Goal: Task Accomplishment & Management: Use online tool/utility

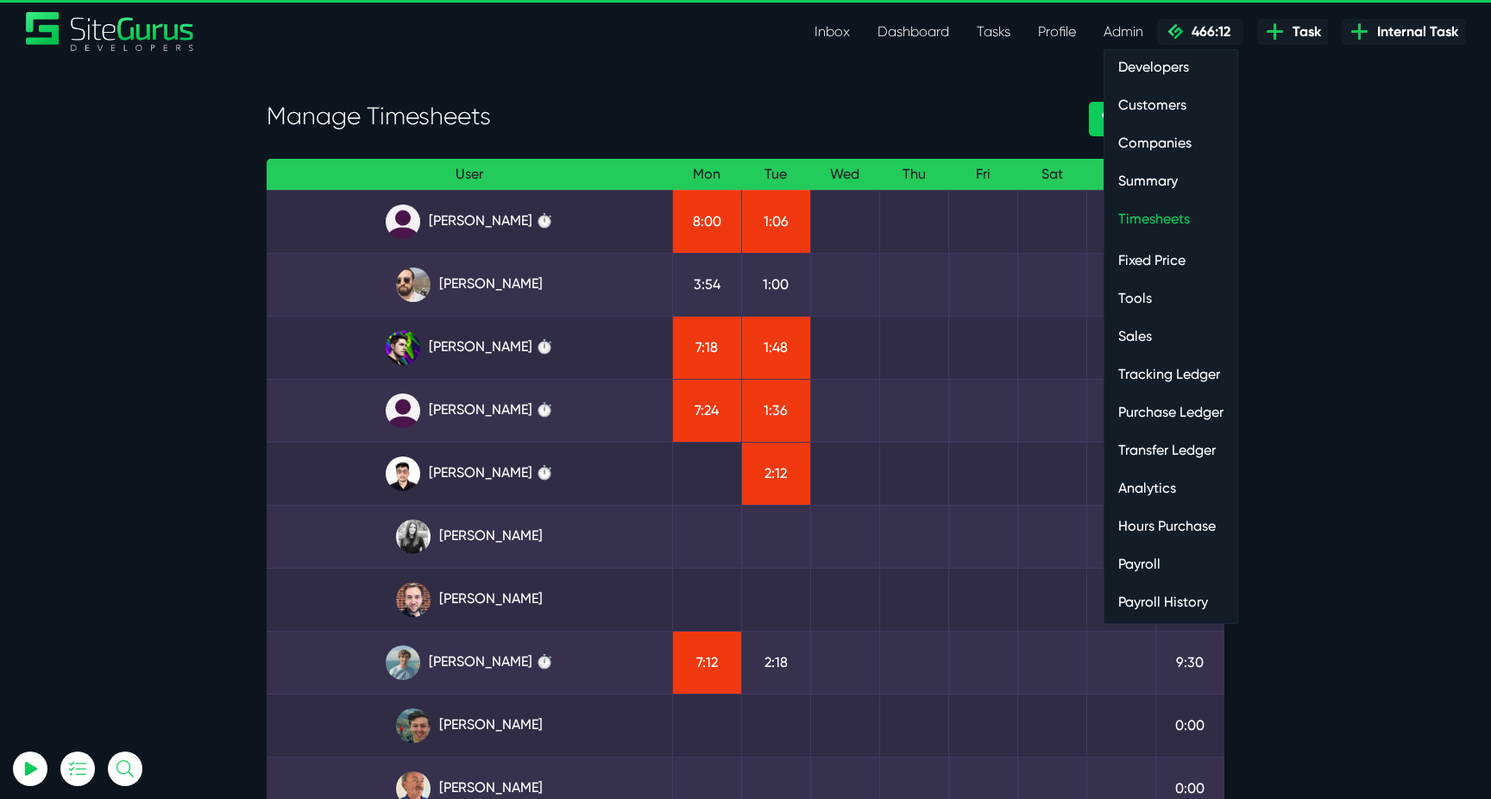
click at [1140, 562] on link "Payroll" at bounding box center [1170, 564] width 133 height 35
click at [1171, 528] on link "Hours Purchase" at bounding box center [1170, 526] width 133 height 35
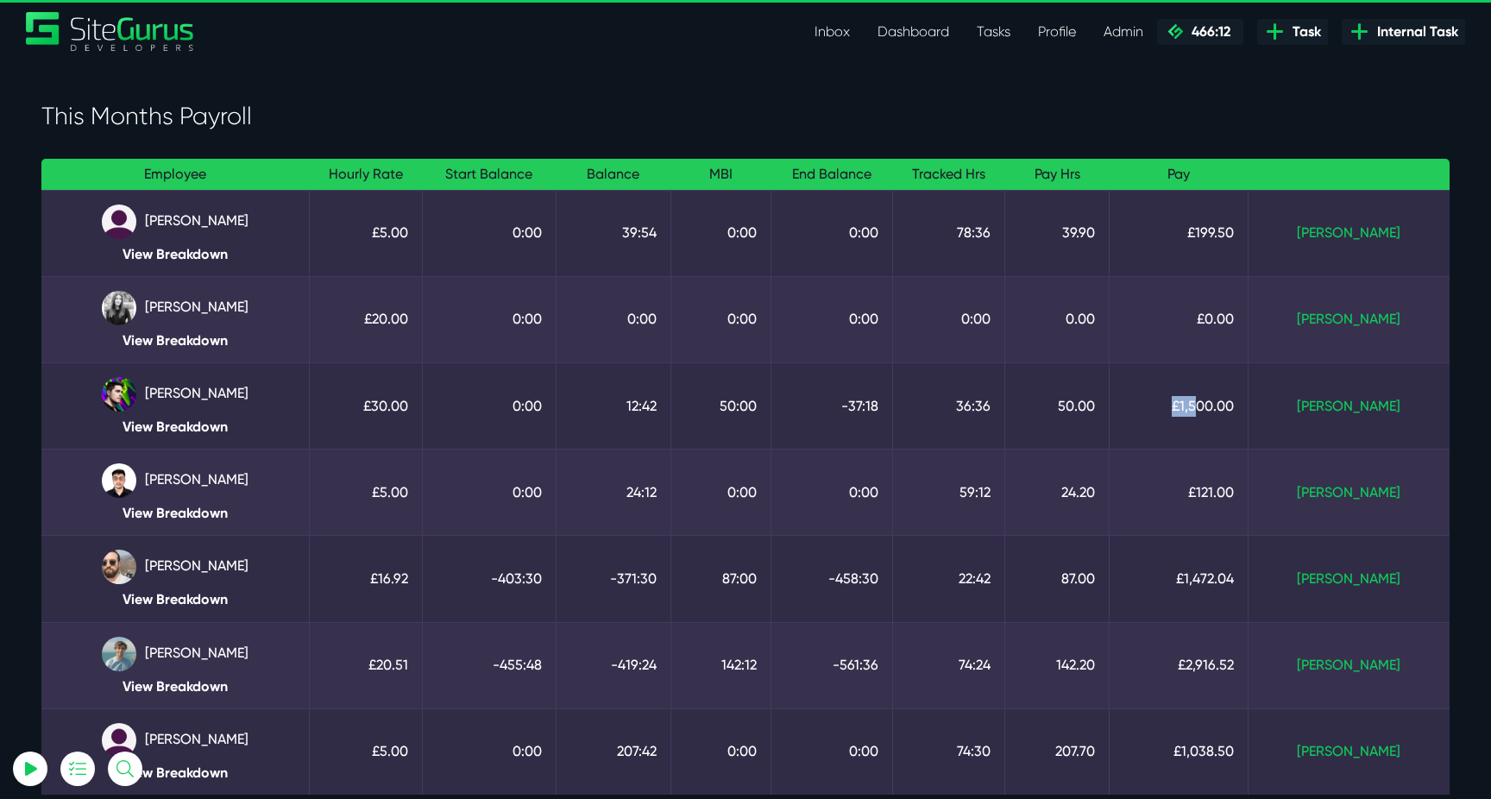
drag, startPoint x: 1222, startPoint y: 412, endPoint x: 1253, endPoint y: 412, distance: 30.2
click at [1248, 412] on td "£1,500.00" at bounding box center [1178, 405] width 139 height 86
click at [1066, 412] on td "50.00" at bounding box center [1057, 405] width 104 height 86
drag, startPoint x: 993, startPoint y: 406, endPoint x: 1027, endPoint y: 406, distance: 34.5
click at [1005, 406] on td "36:36" at bounding box center [949, 405] width 112 height 86
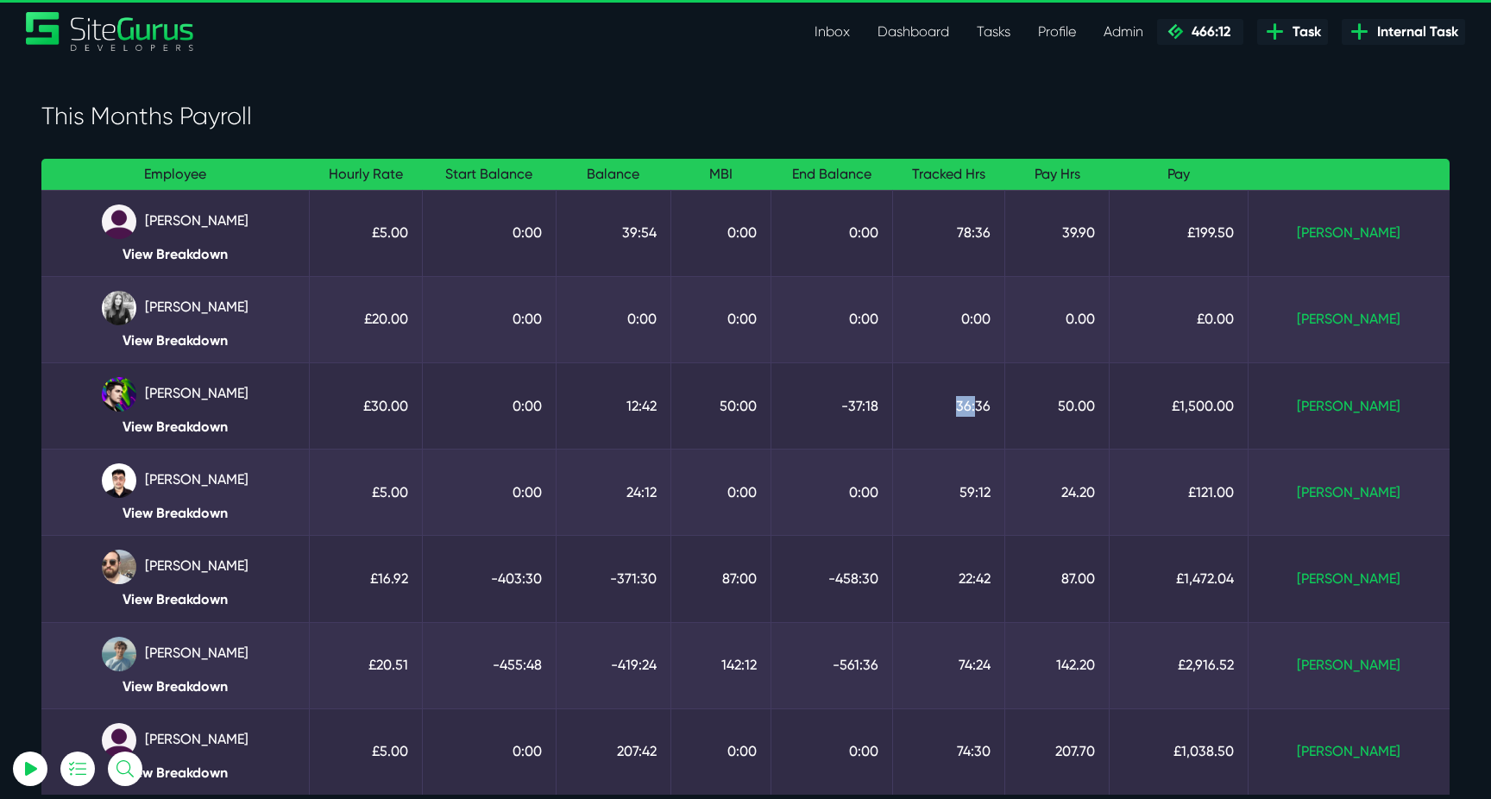
click at [1005, 406] on td "36:36" at bounding box center [949, 405] width 112 height 86
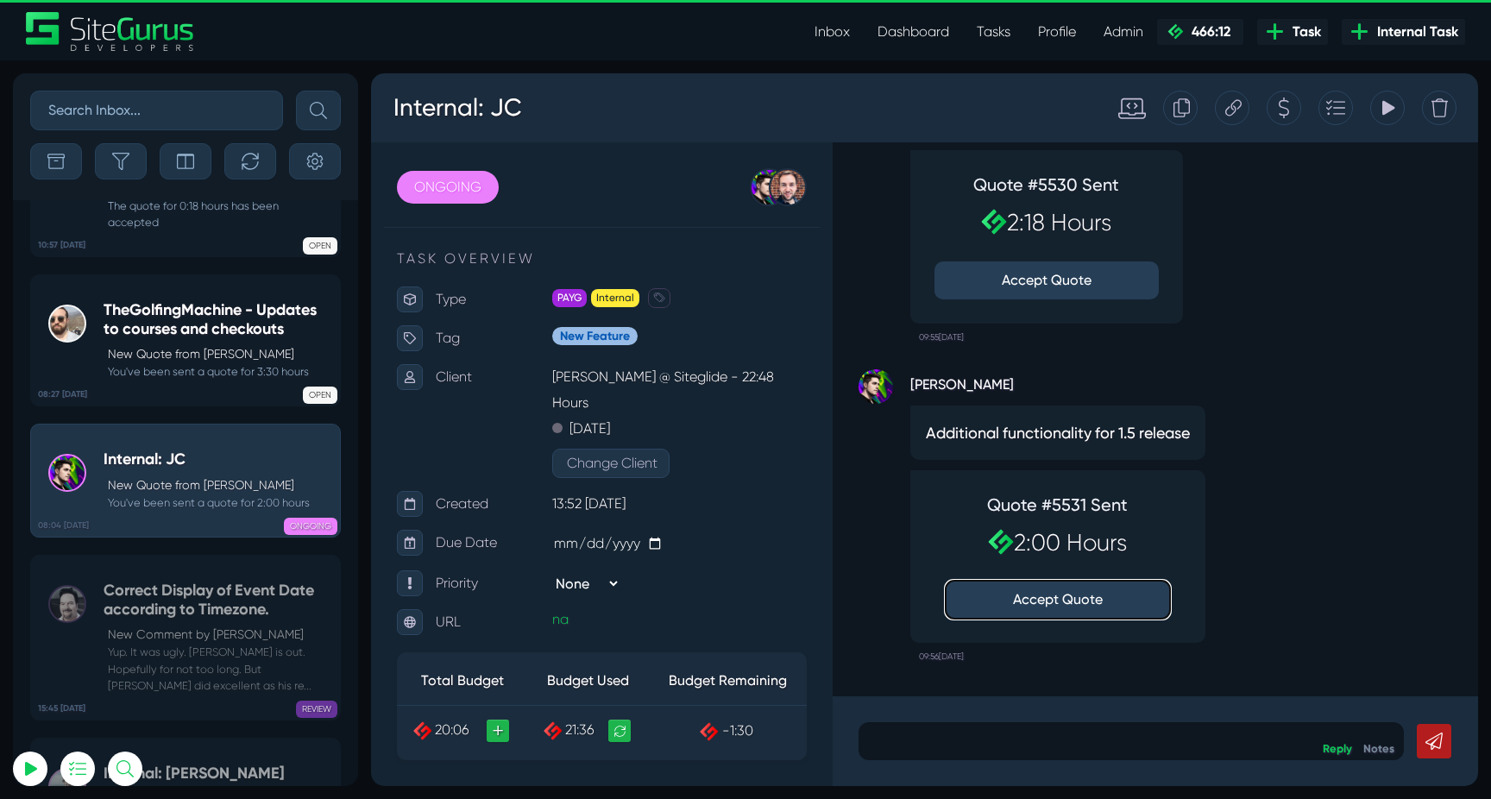
click at [1064, 602] on button "Accept Quote" at bounding box center [1058, 600] width 224 height 38
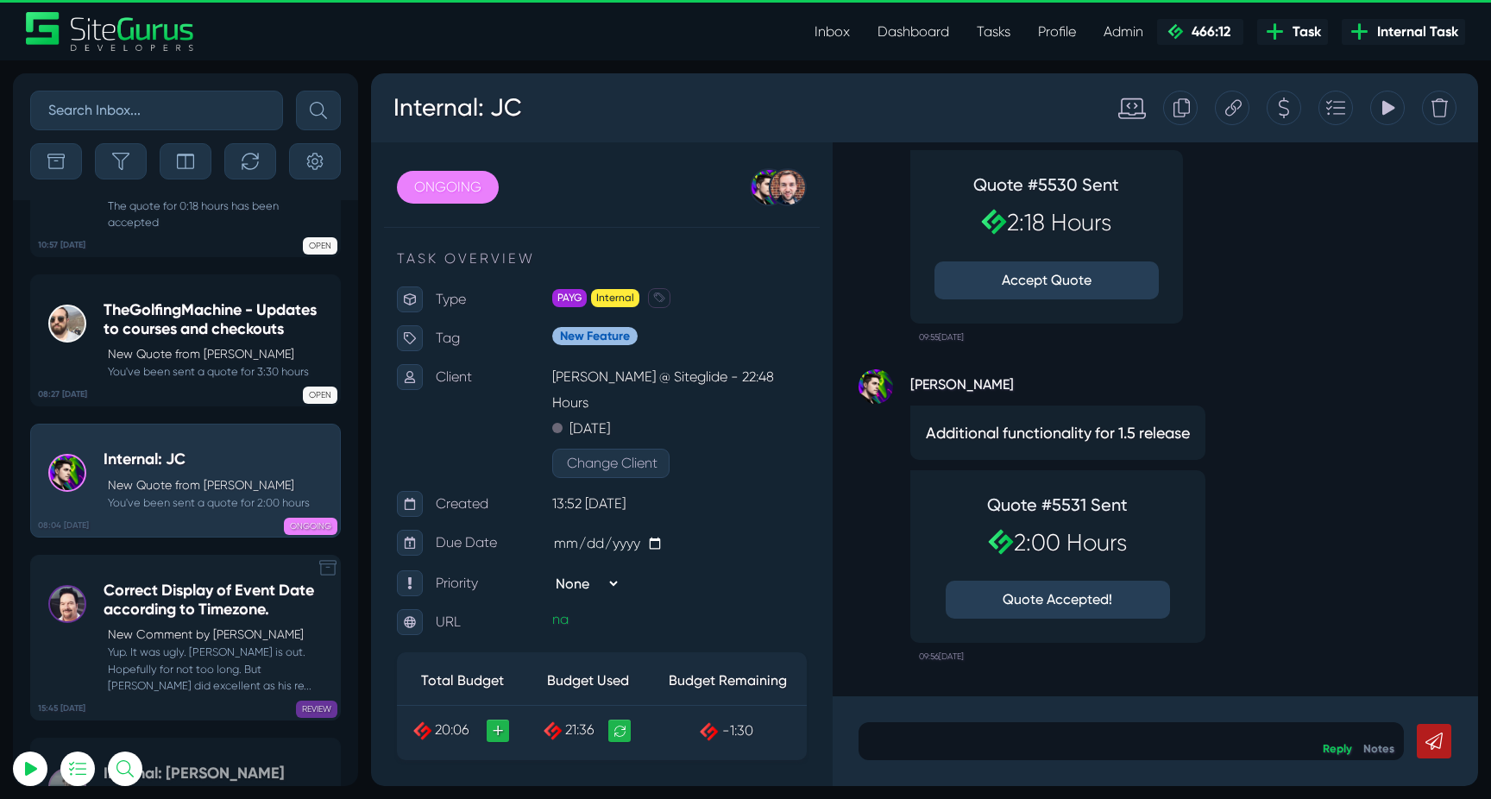
click at [223, 581] on h5 "Correct Display of Event Date according to Timezone." at bounding box center [218, 599] width 228 height 37
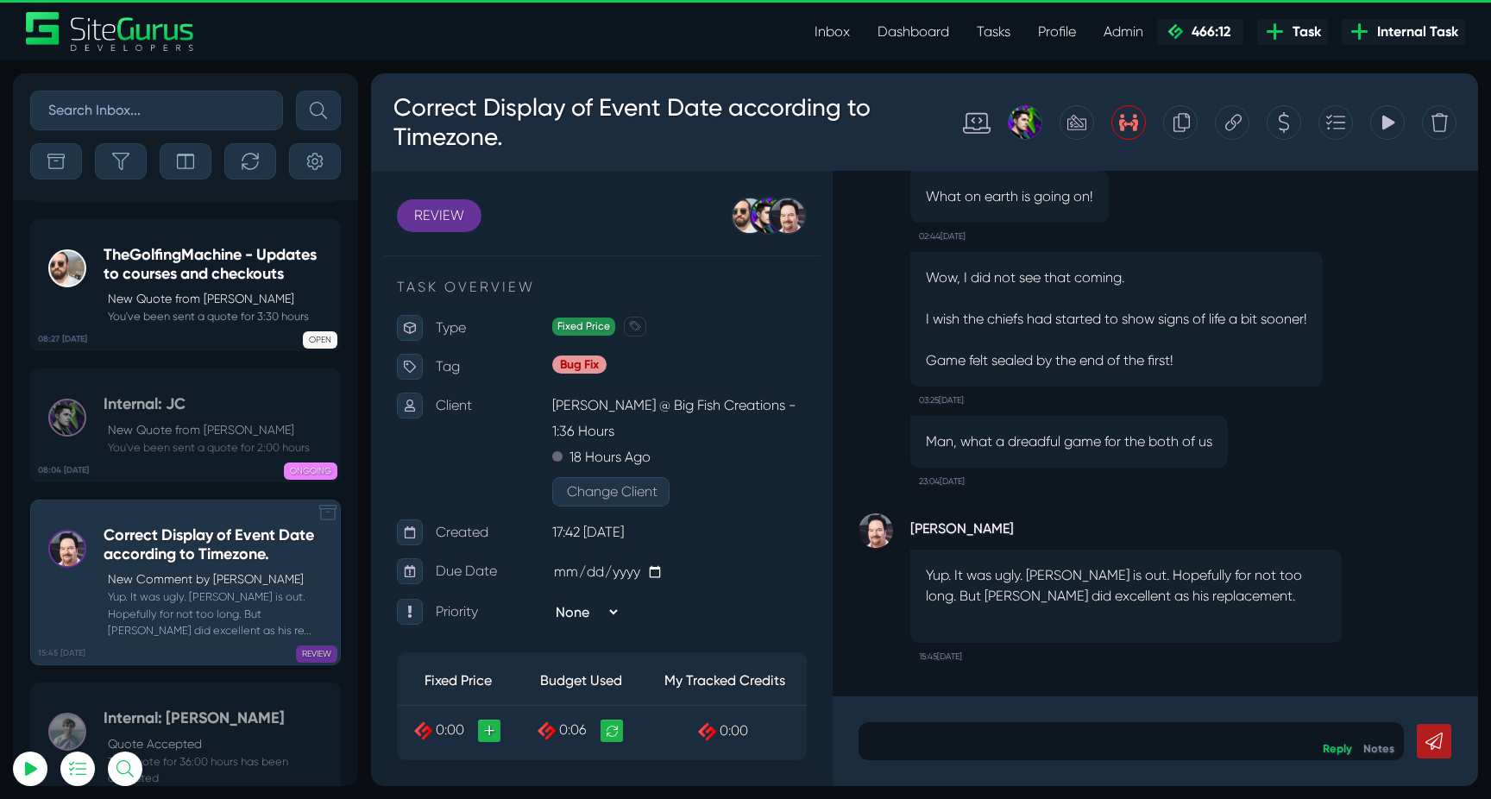
click at [204, 395] on div "Internal: JC New Quote from Josh Carter You've been sent a quote for 2:00 hours" at bounding box center [207, 425] width 206 height 60
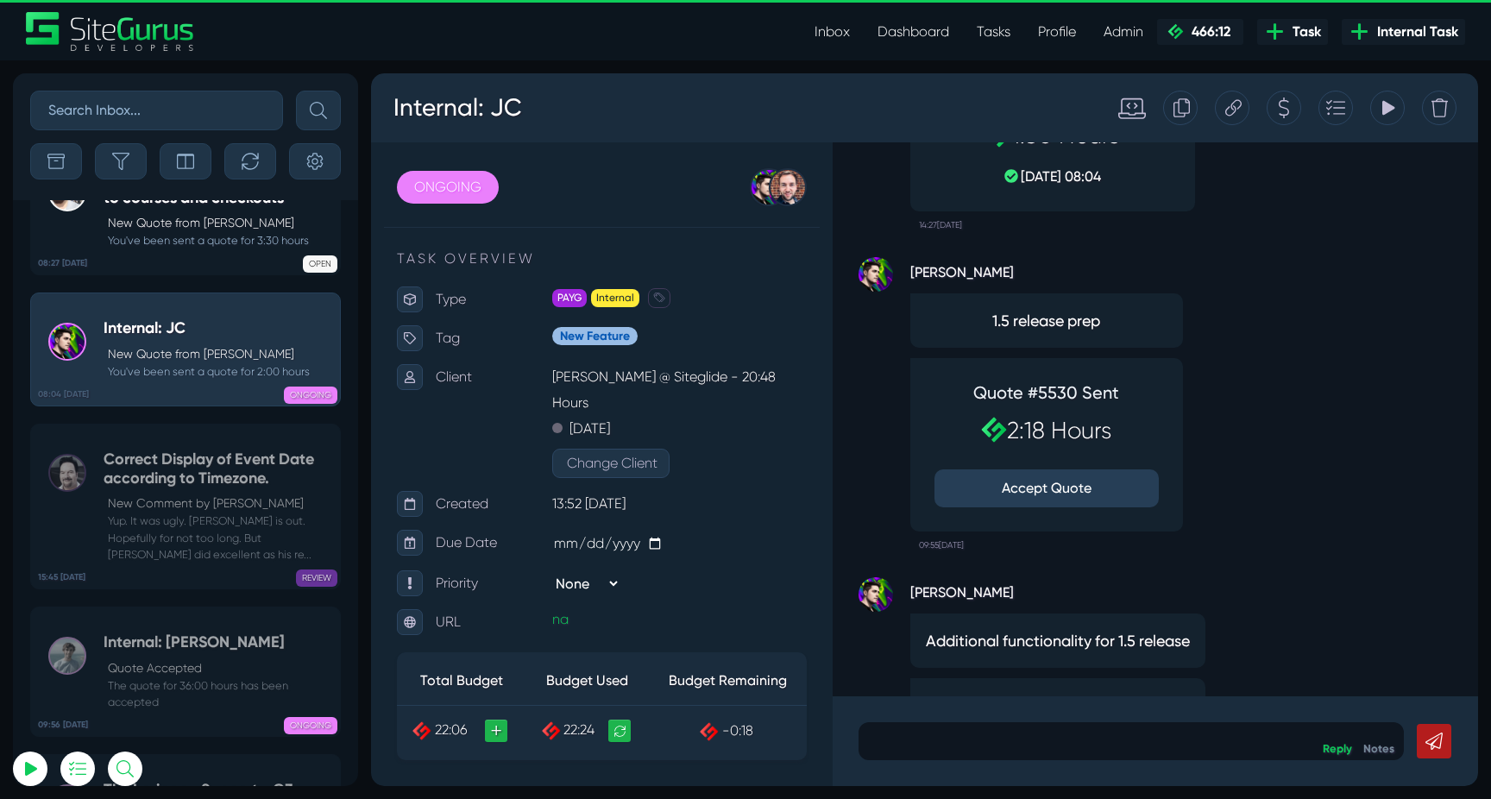
scroll to position [-187, 0]
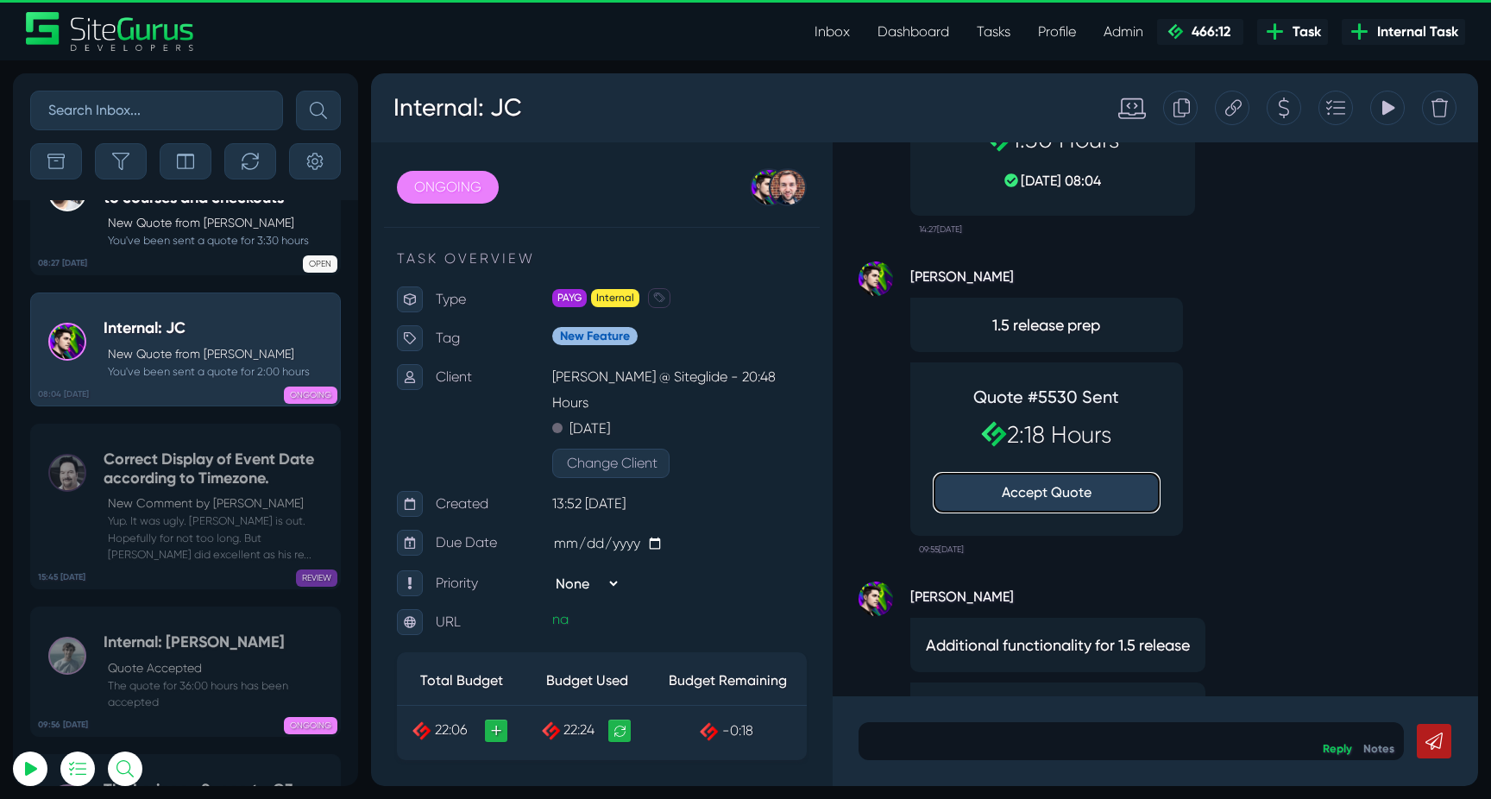
click at [1072, 491] on button "Accept Quote" at bounding box center [1046, 493] width 224 height 38
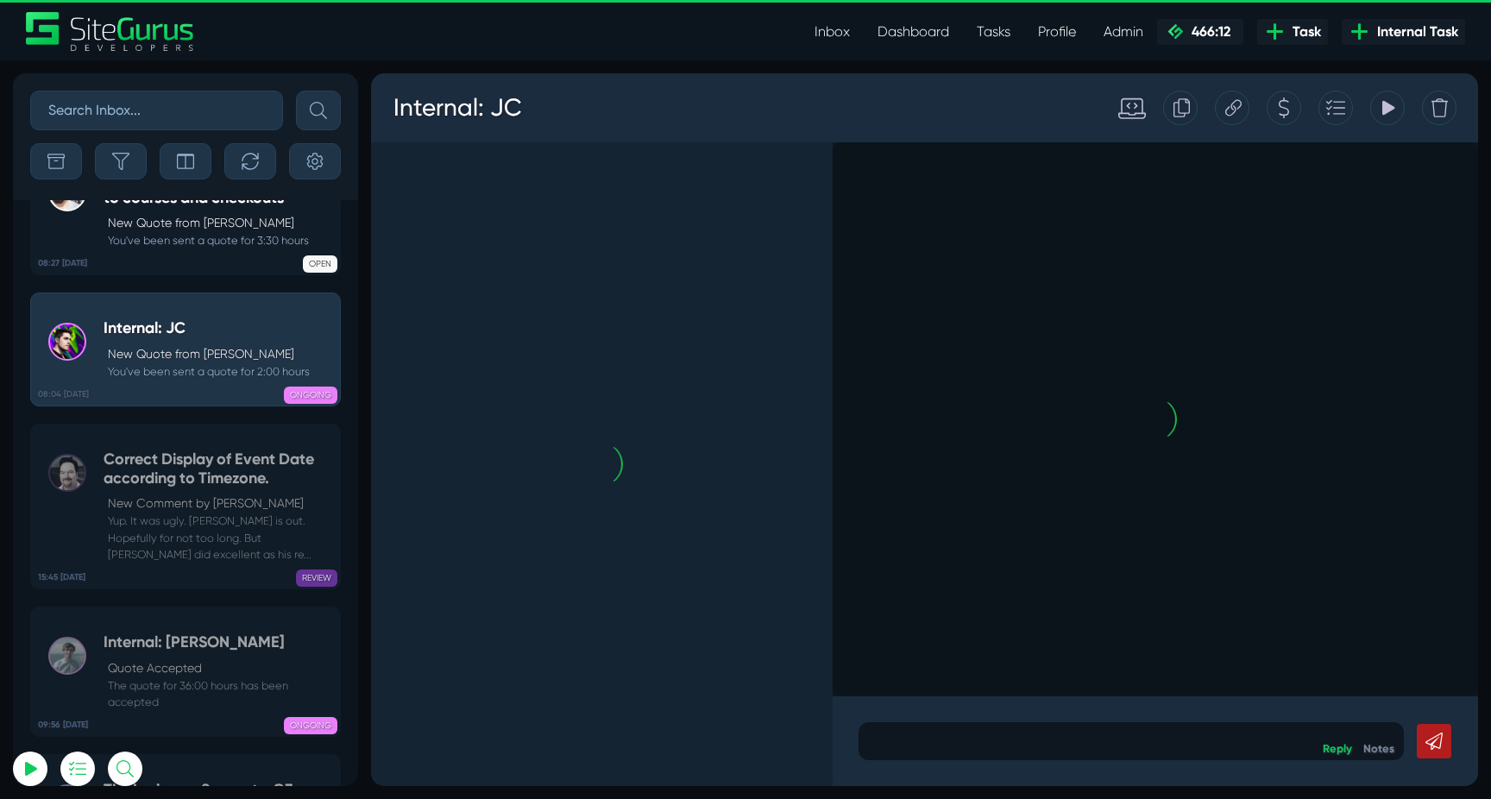
scroll to position [0, 0]
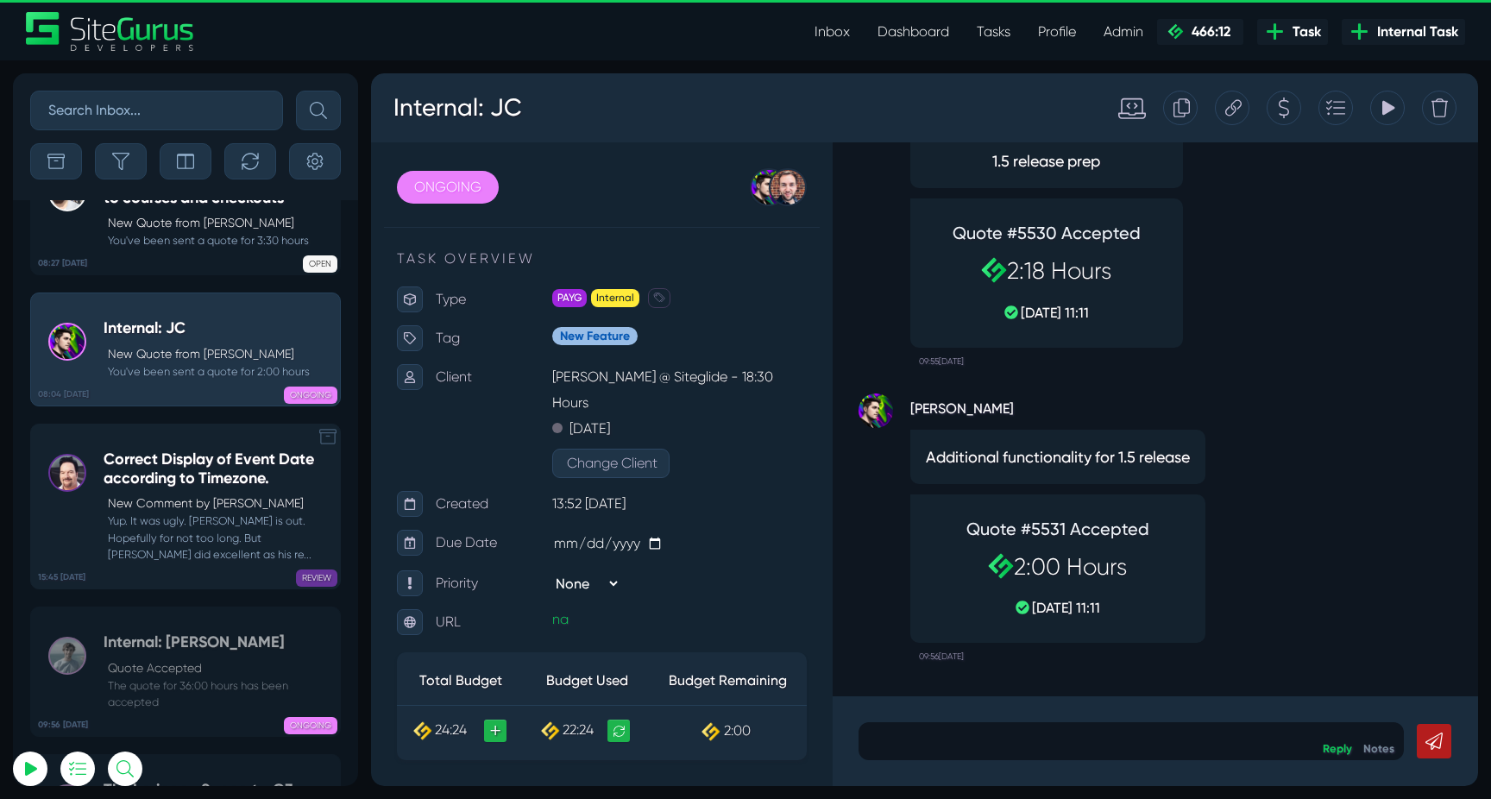
click at [188, 512] on small "Yup. It was ugly. Kittle is out. Hopefully for not too long. But Pearsall did e…" at bounding box center [218, 537] width 228 height 50
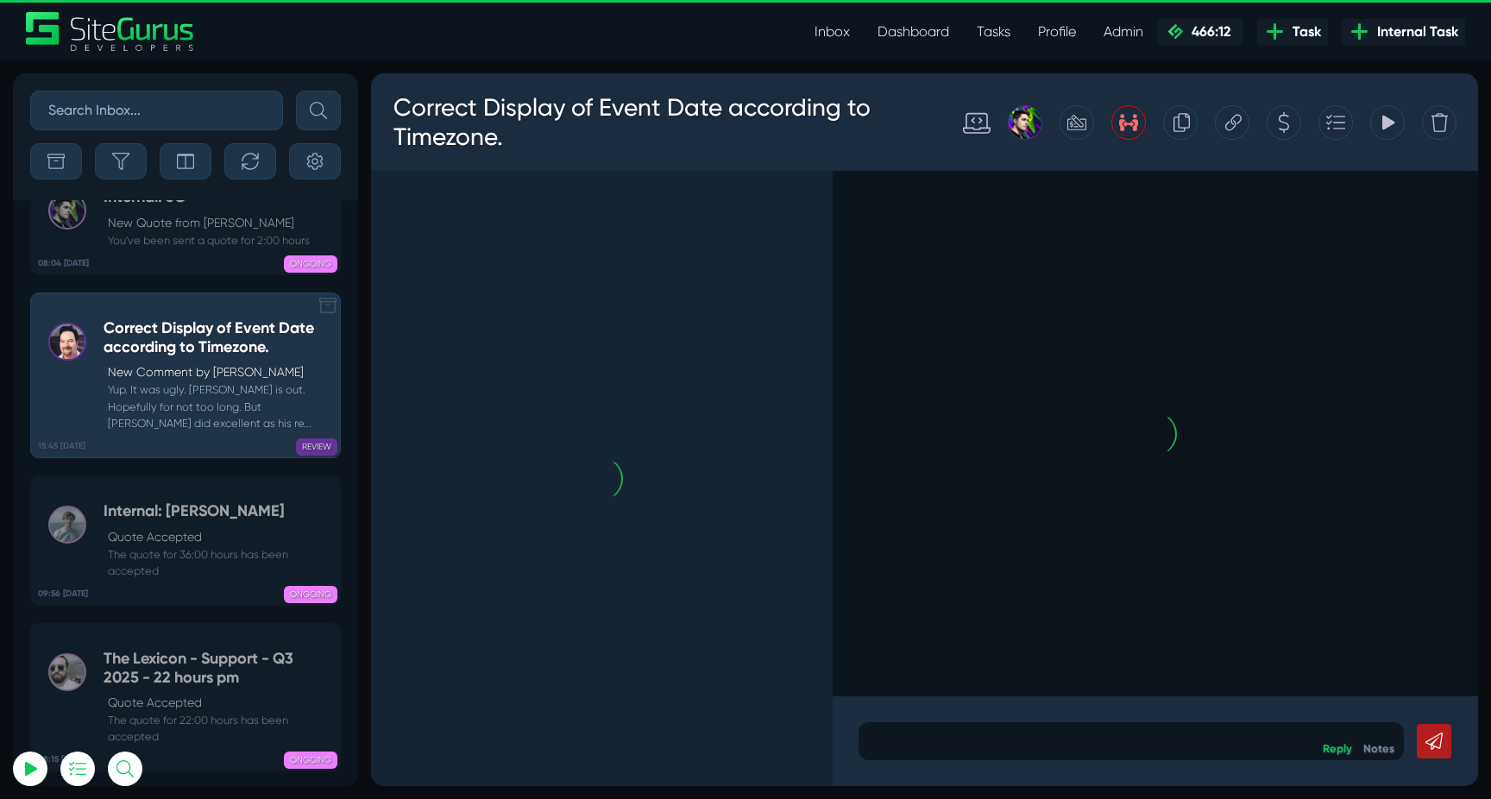
scroll to position [-69005, 0]
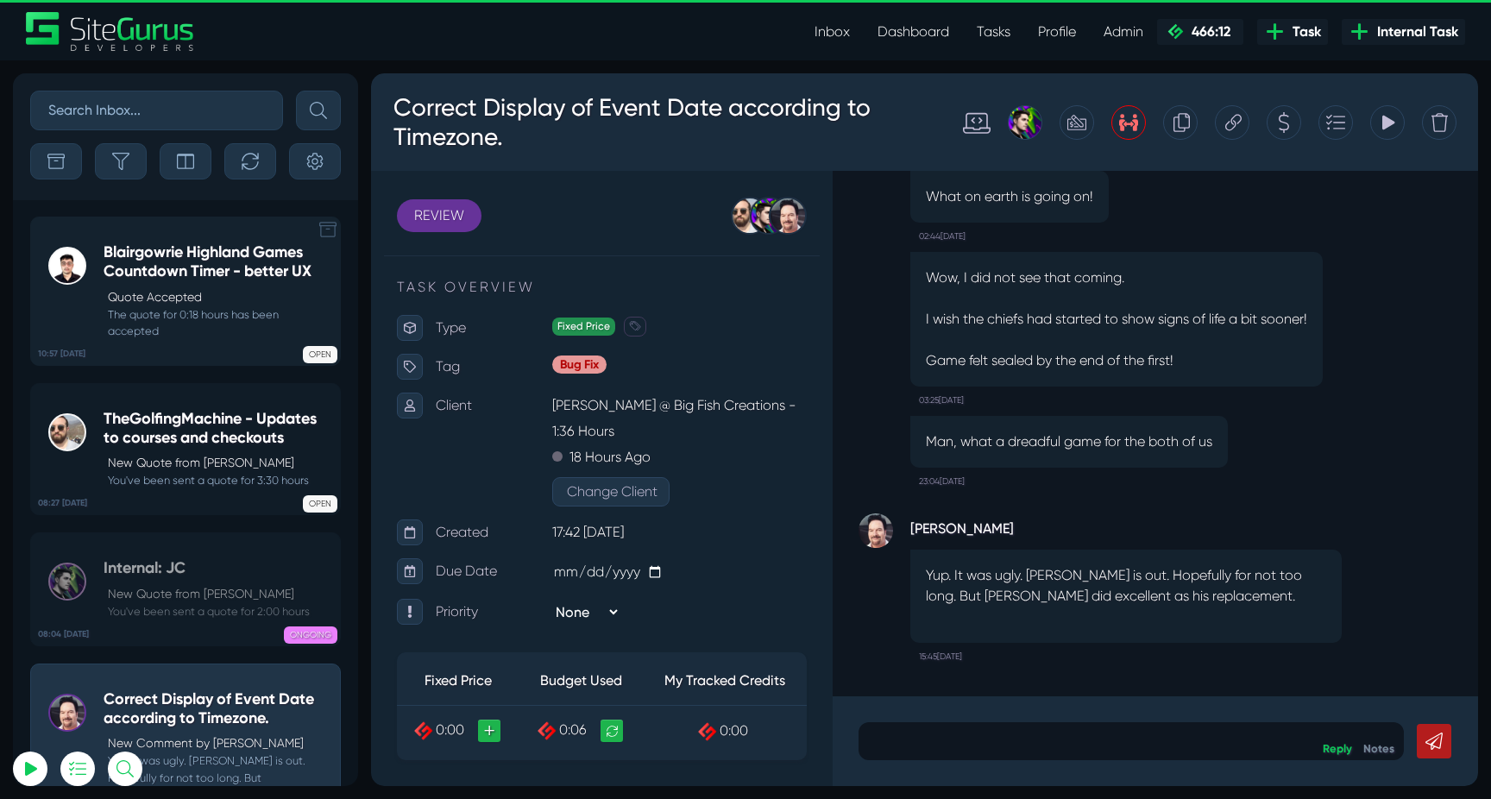
click at [188, 292] on p "Quote Accepted" at bounding box center [219, 297] width 223 height 18
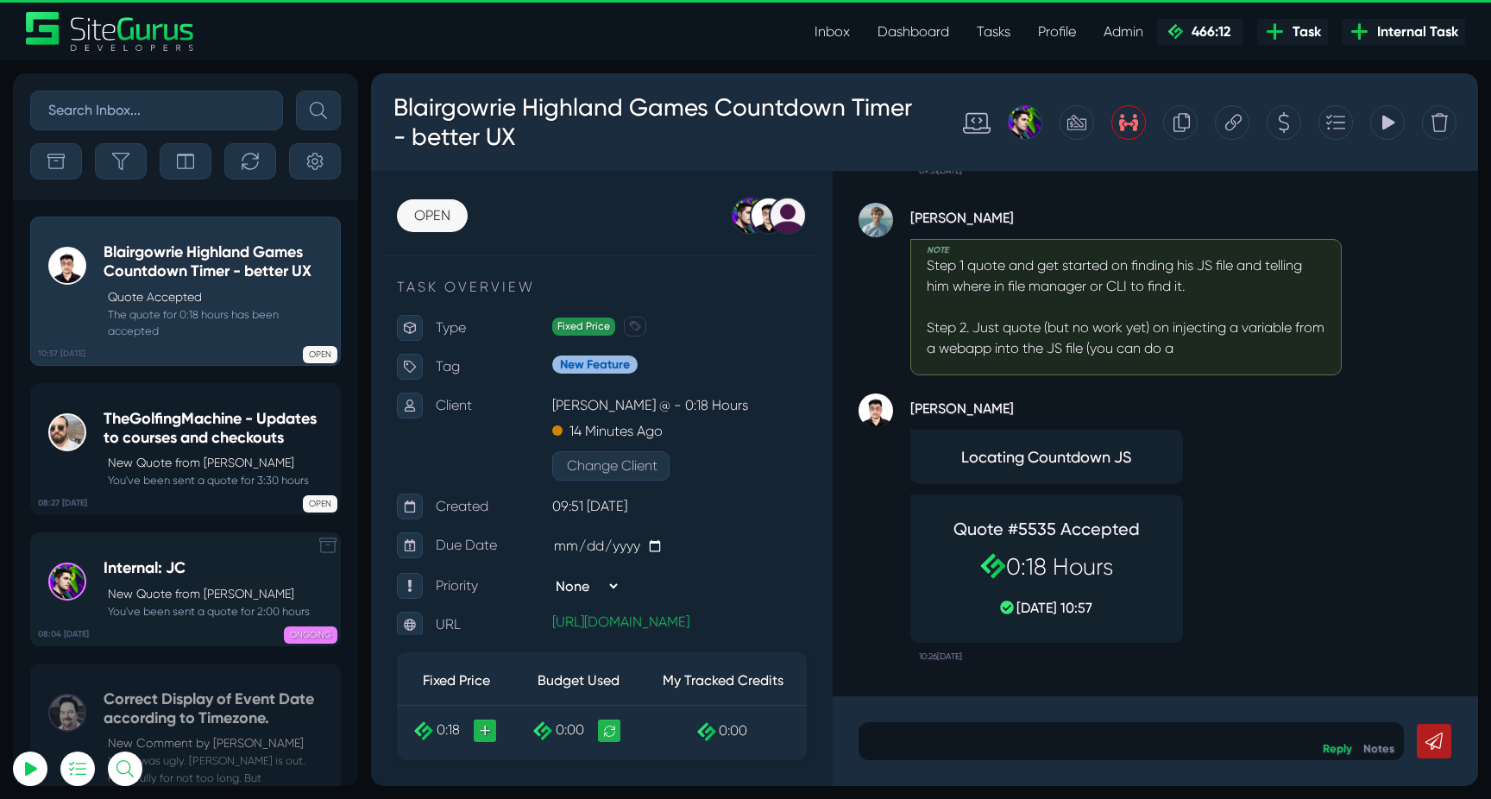
click at [198, 587] on p "New Quote from Josh Carter" at bounding box center [209, 594] width 202 height 18
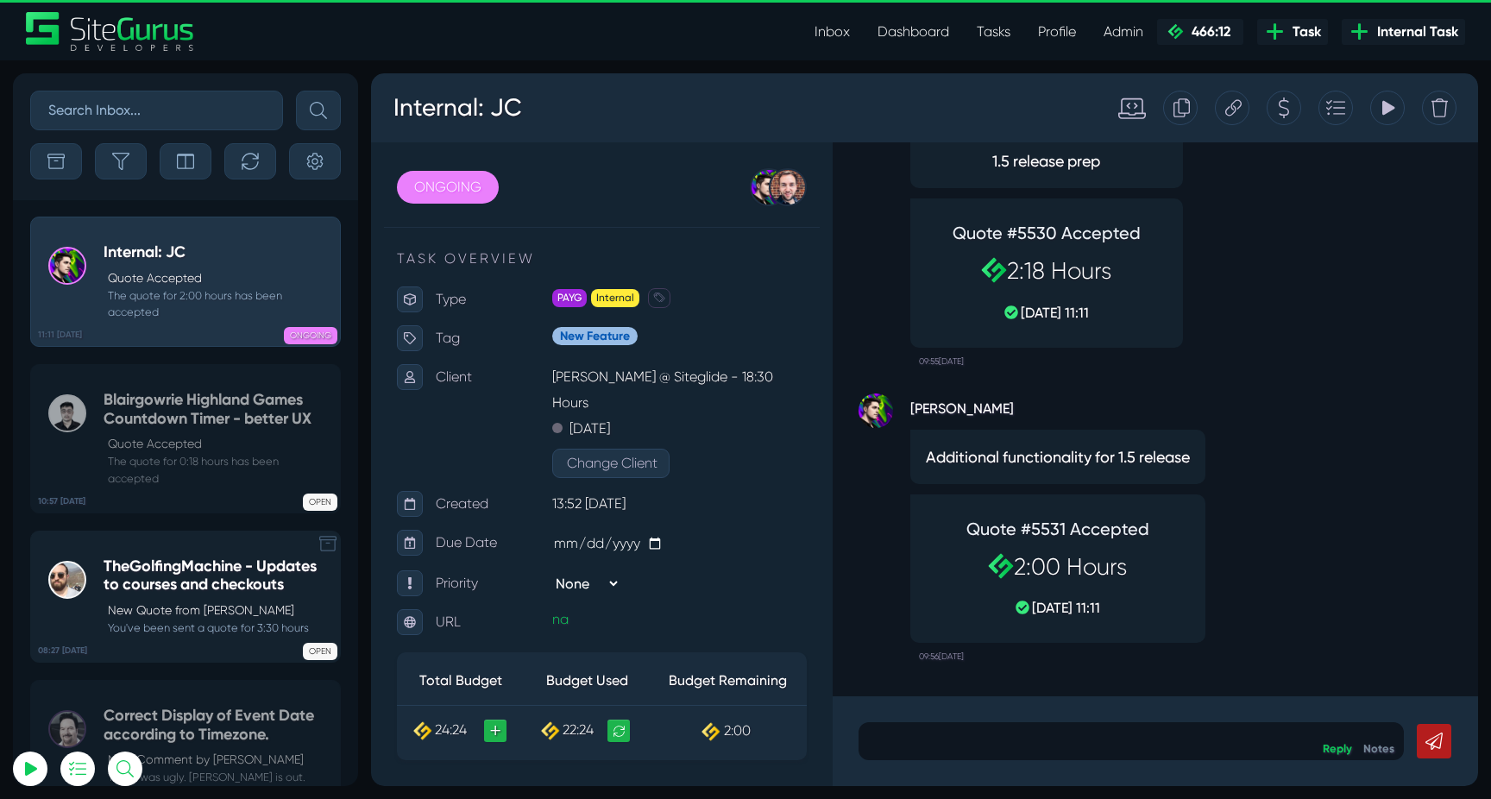
click at [219, 630] on small "You've been sent a quote for 3:30 hours" at bounding box center [218, 627] width 228 height 16
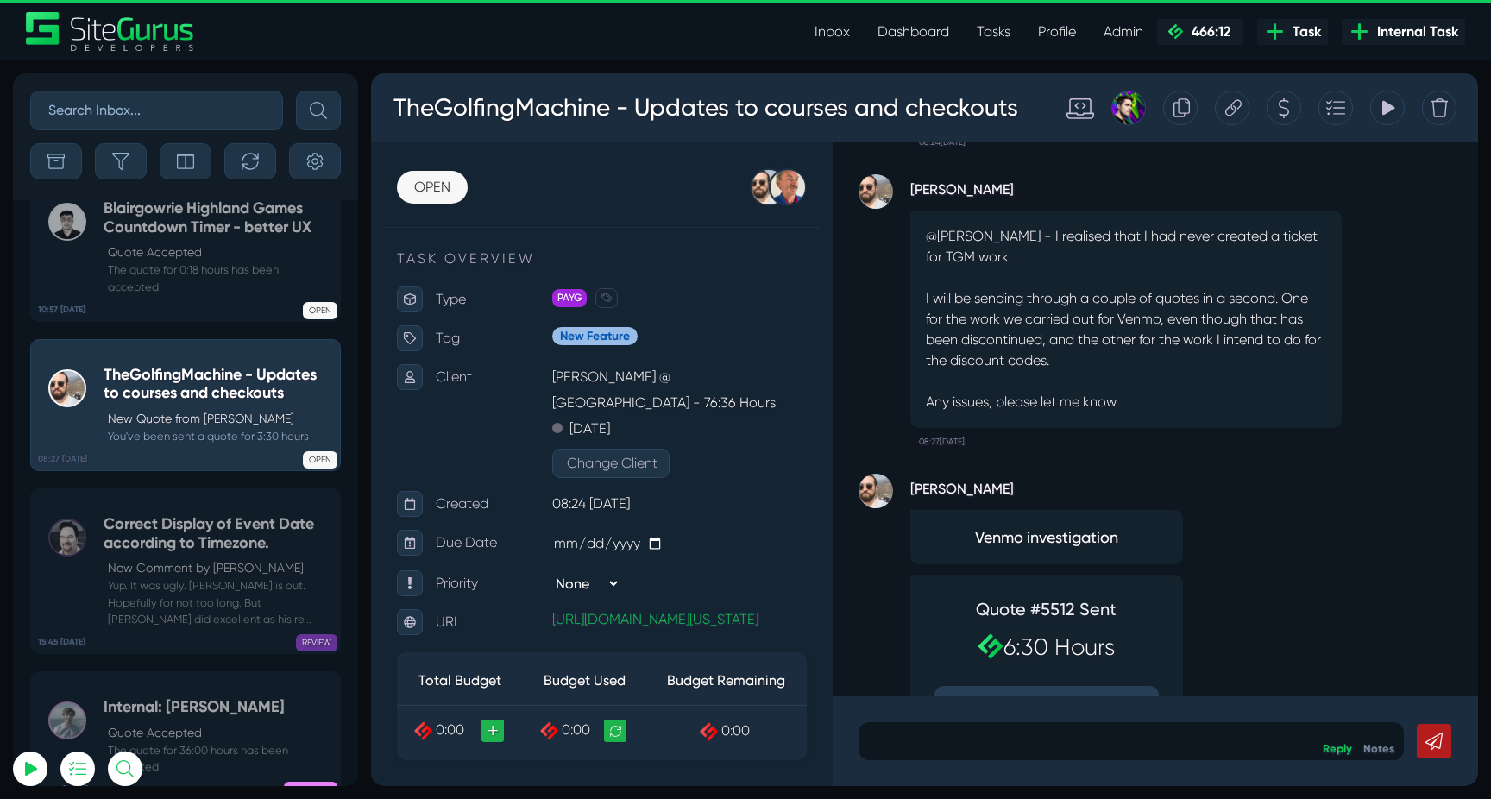
scroll to position [-431, 0]
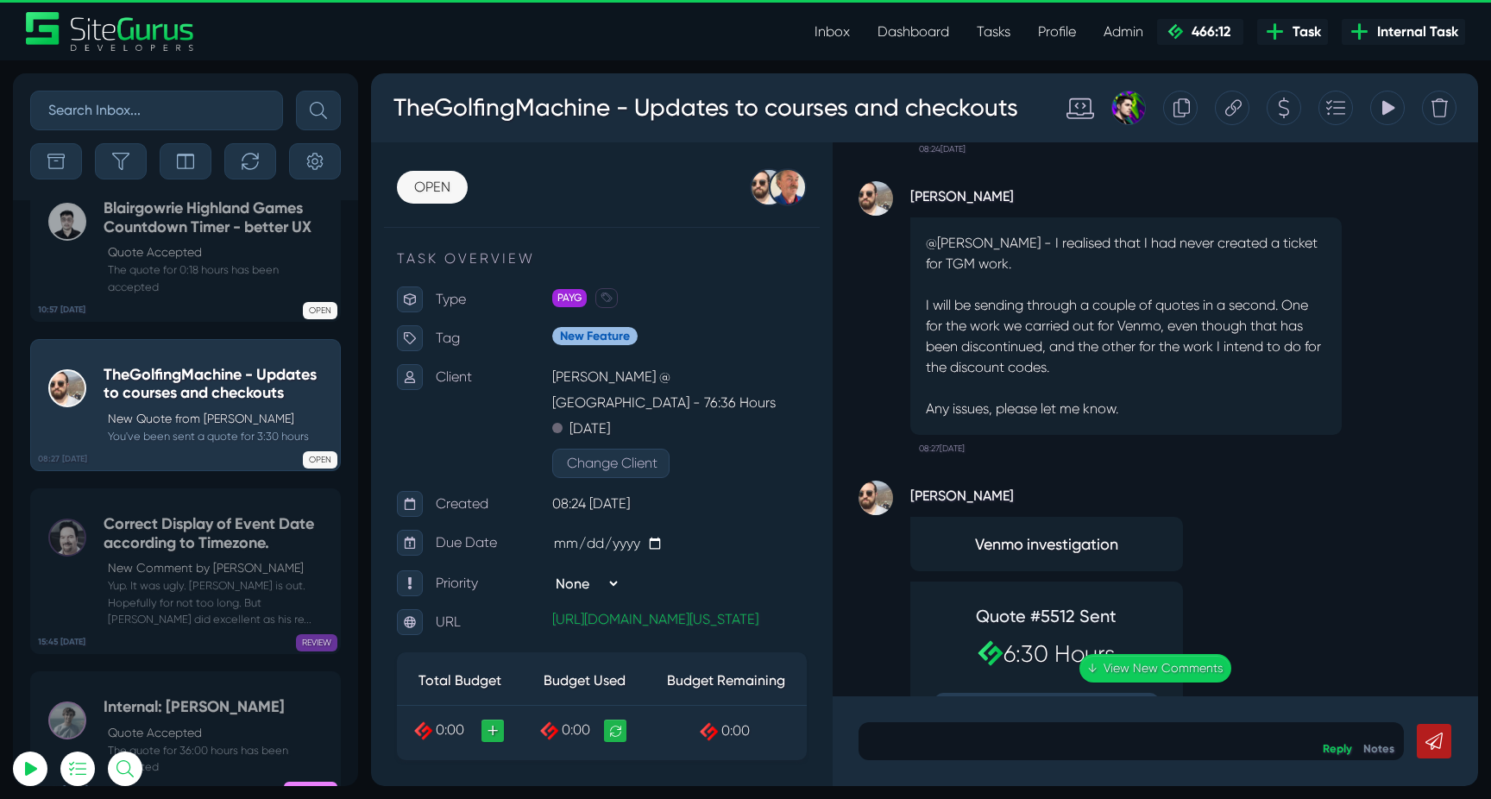
click at [1390, 105] on icon at bounding box center [1388, 108] width 12 height 15
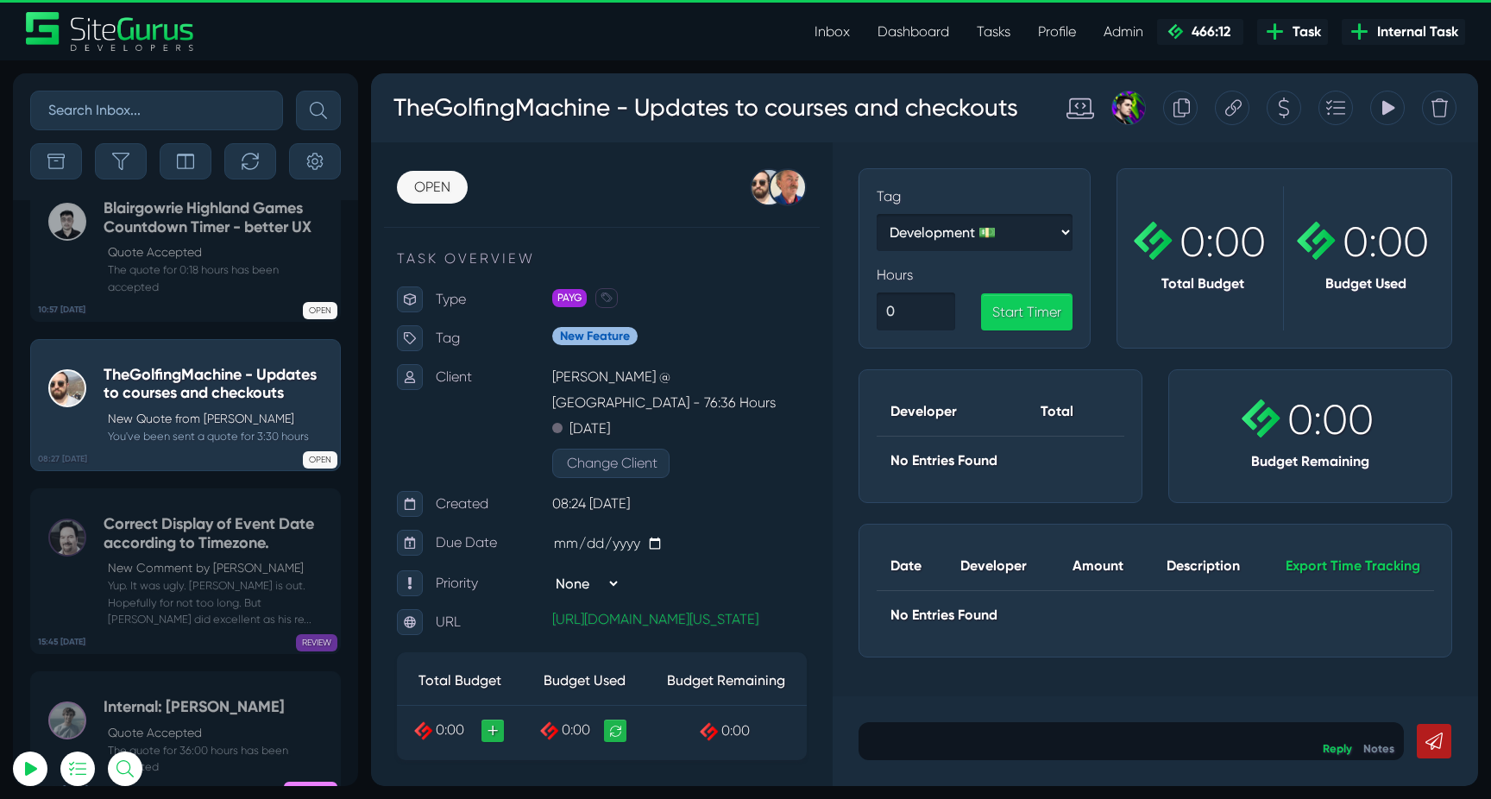
click at [1390, 105] on icon at bounding box center [1388, 108] width 12 height 15
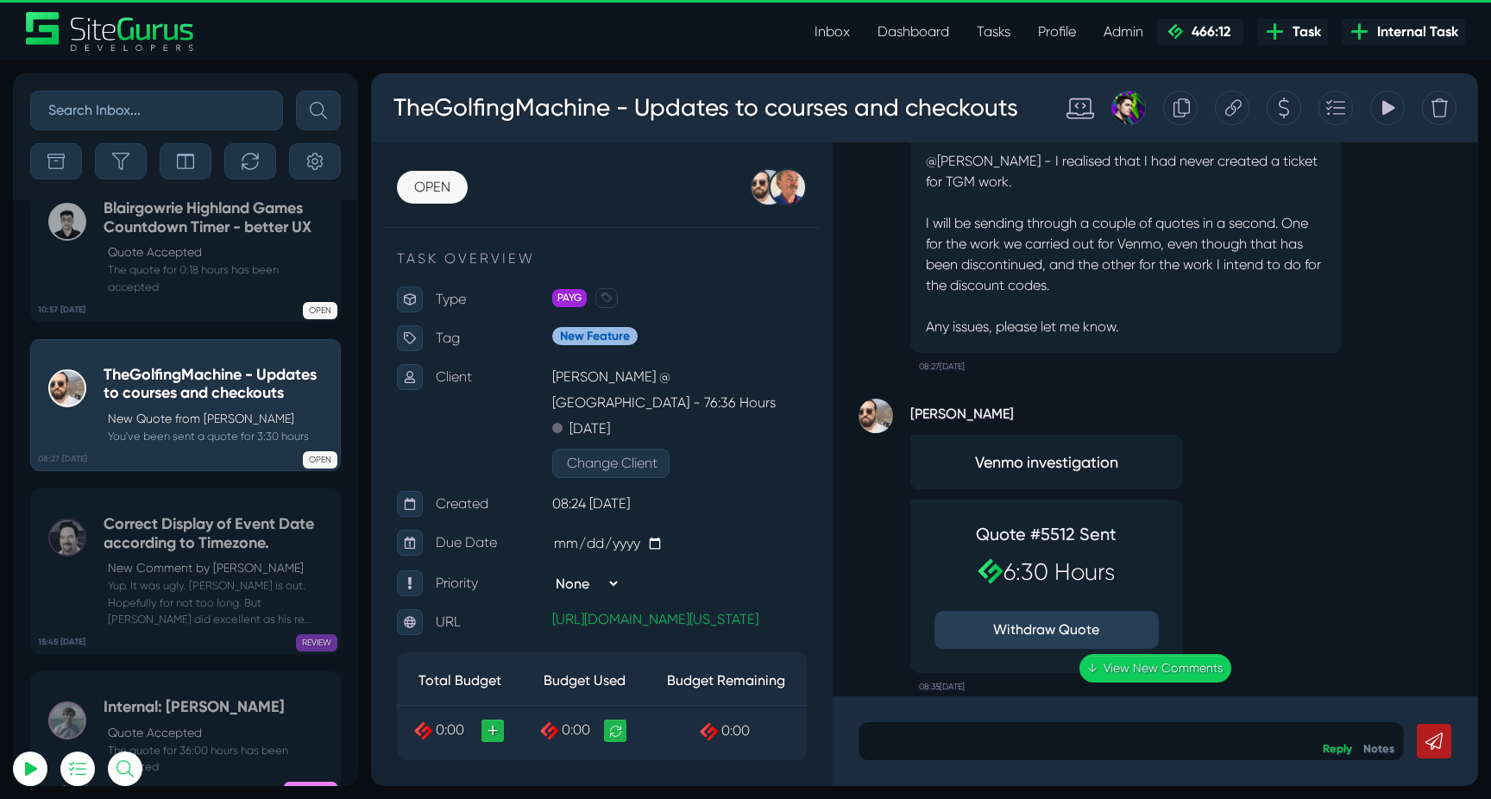
scroll to position [0, 0]
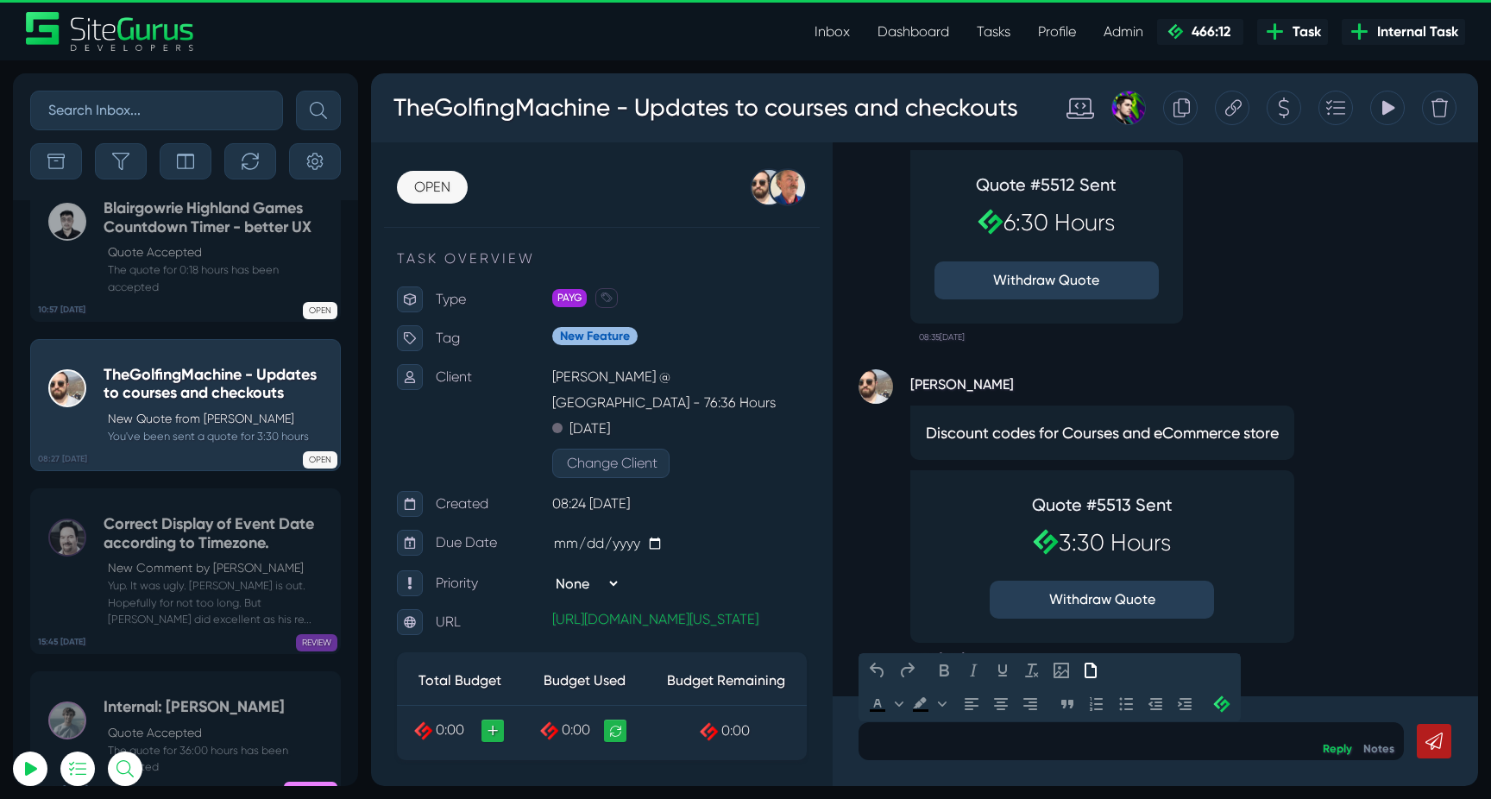
click at [1152, 737] on p at bounding box center [1130, 741] width 519 height 21
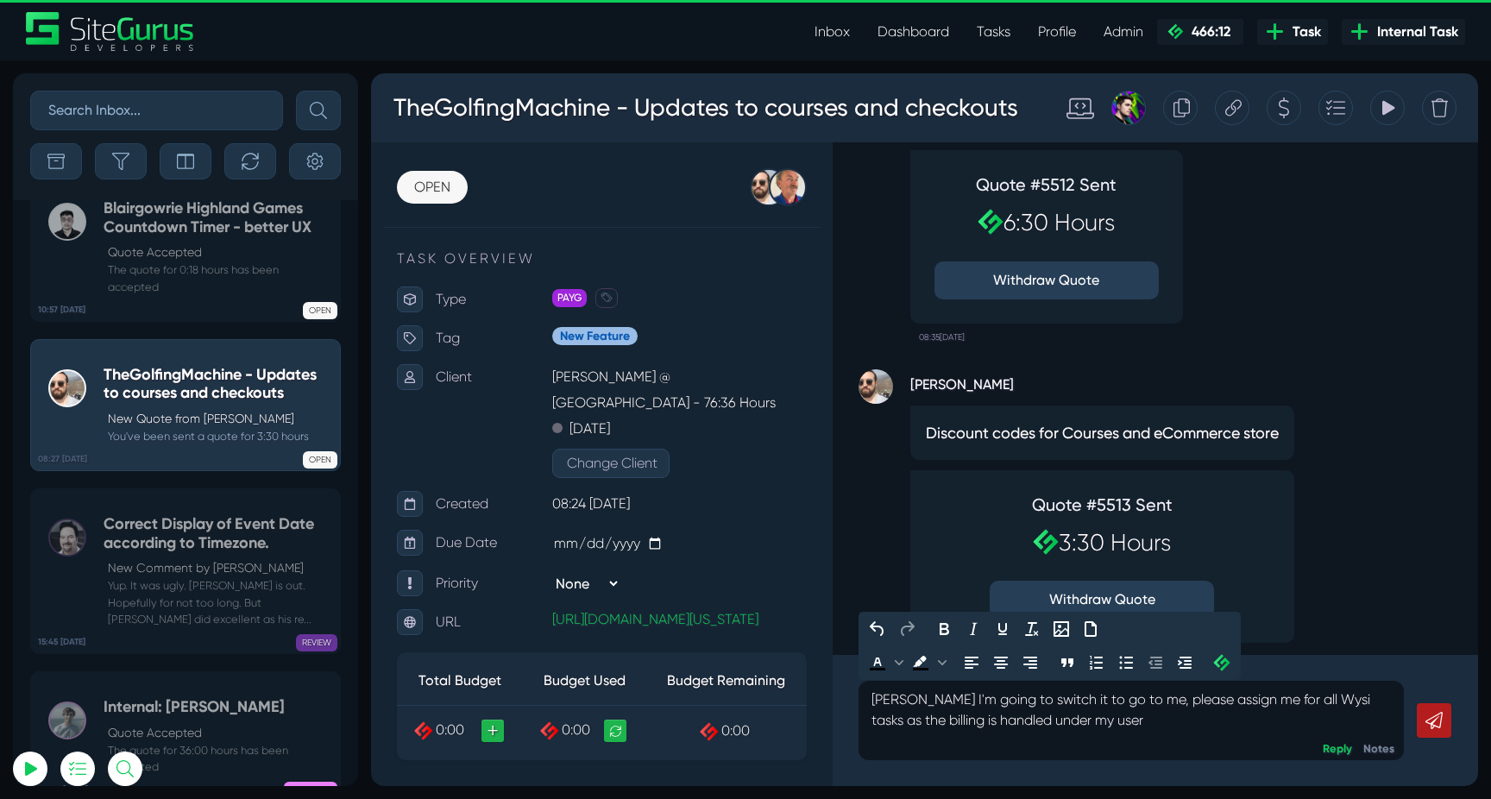
scroll to position [-20, 0]
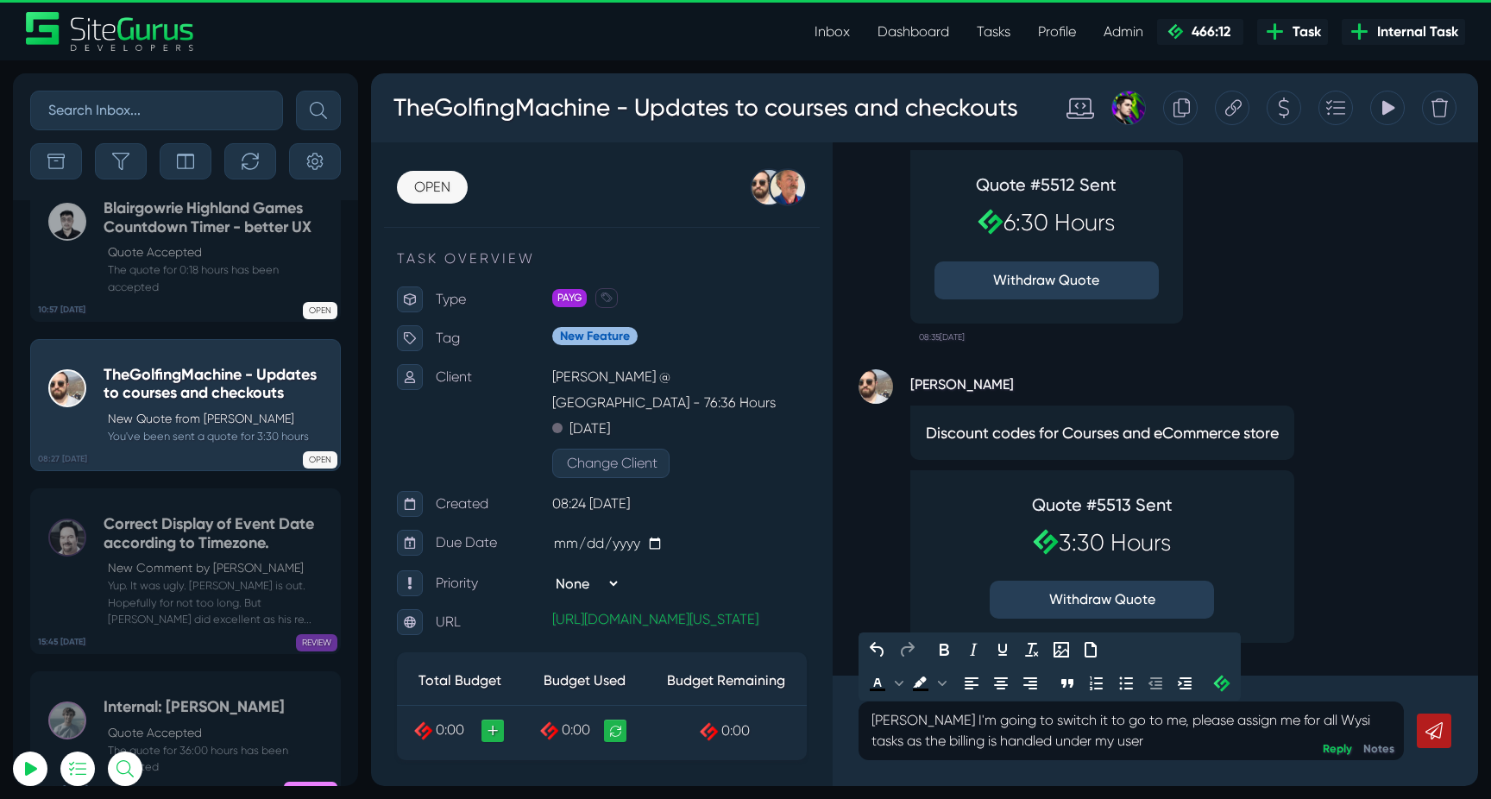
click at [1436, 733] on icon at bounding box center [1433, 730] width 17 height 17
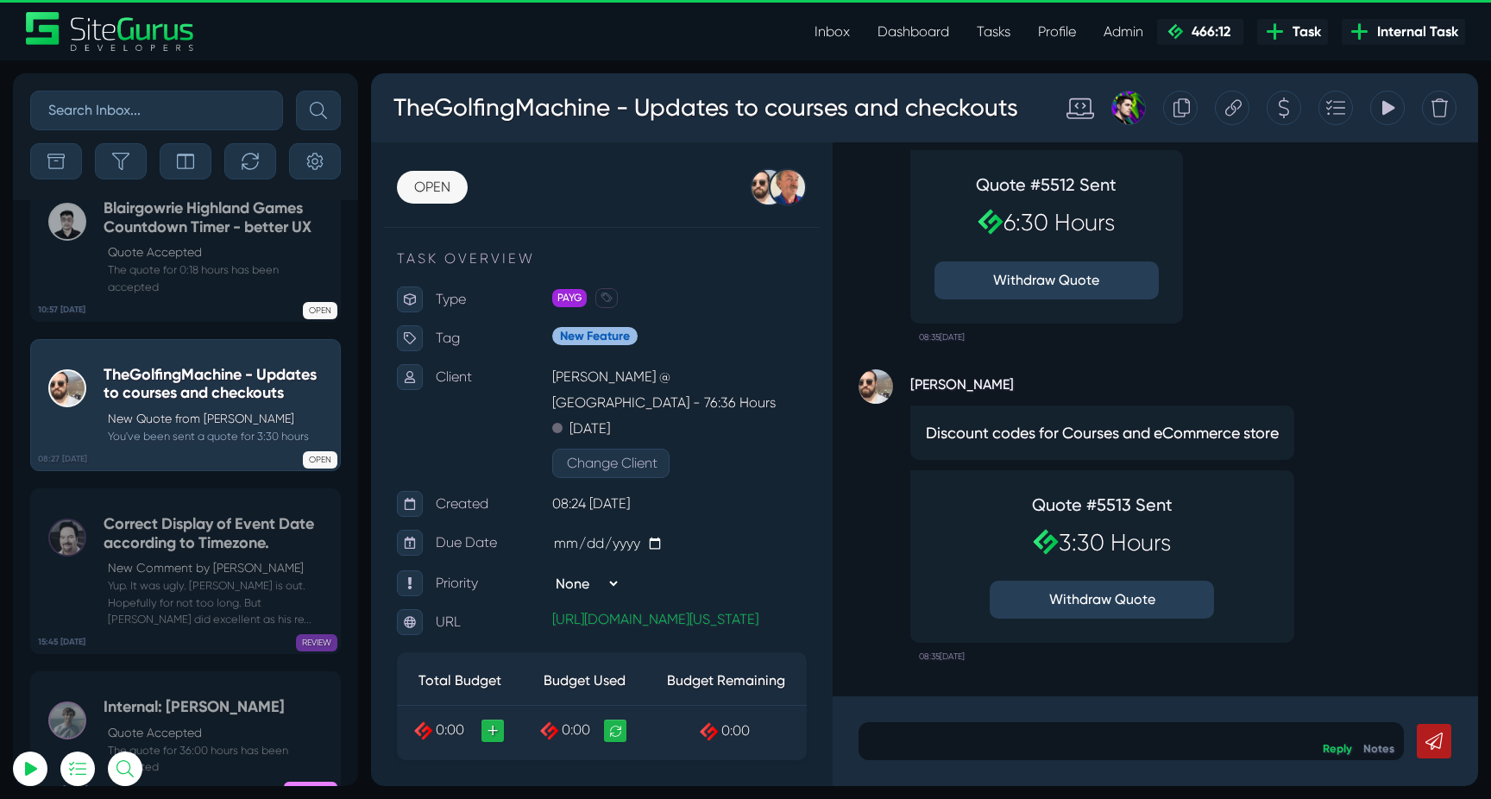
scroll to position [0, 0]
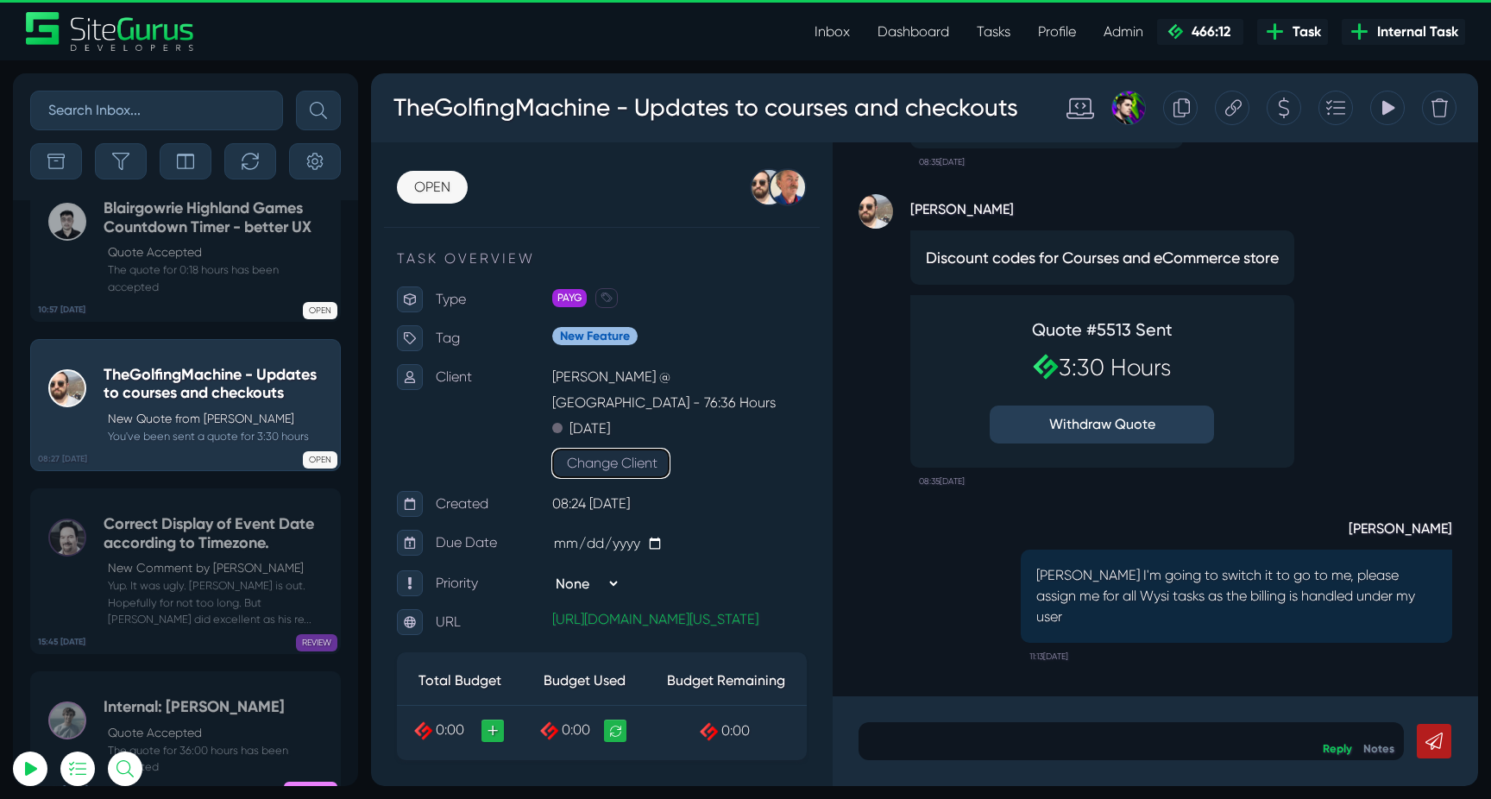
click at [622, 449] on button "Change Client" at bounding box center [610, 463] width 117 height 29
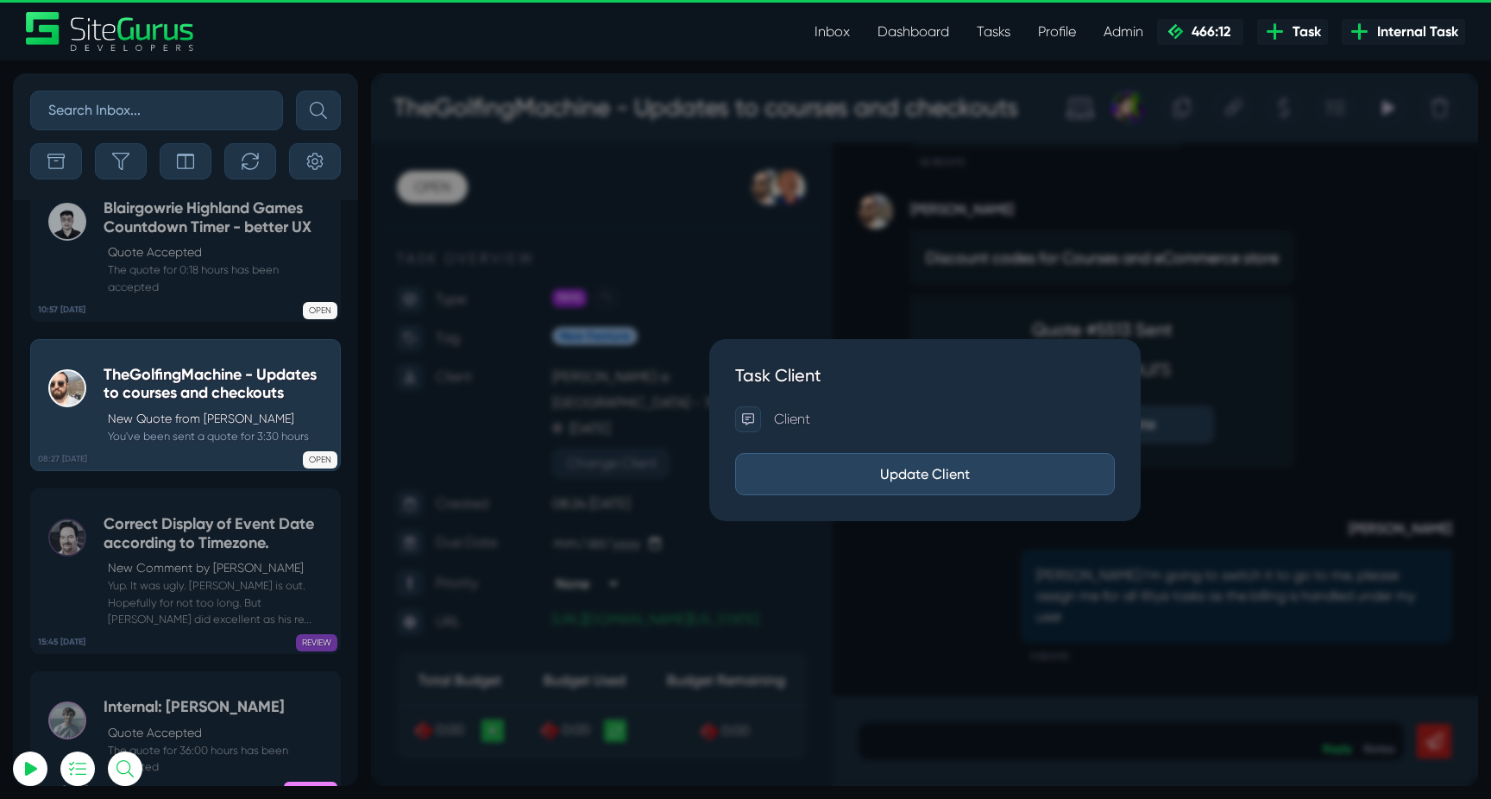
click at [827, 418] on p "Client" at bounding box center [832, 419] width 116 height 26
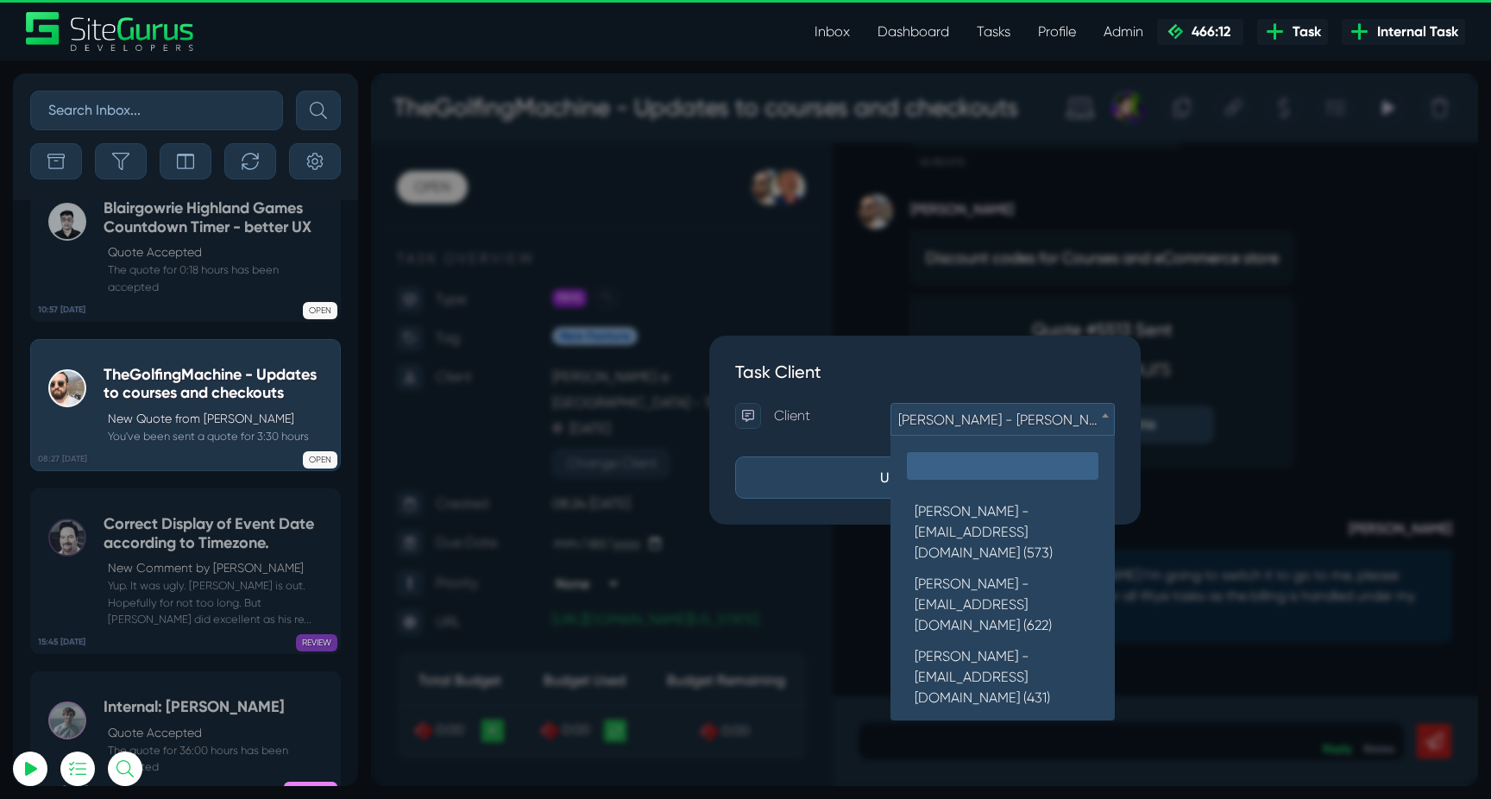
click at [996, 415] on span "Robert Wakefield - robert@wysi.co.uk (87)" at bounding box center [1002, 420] width 223 height 33
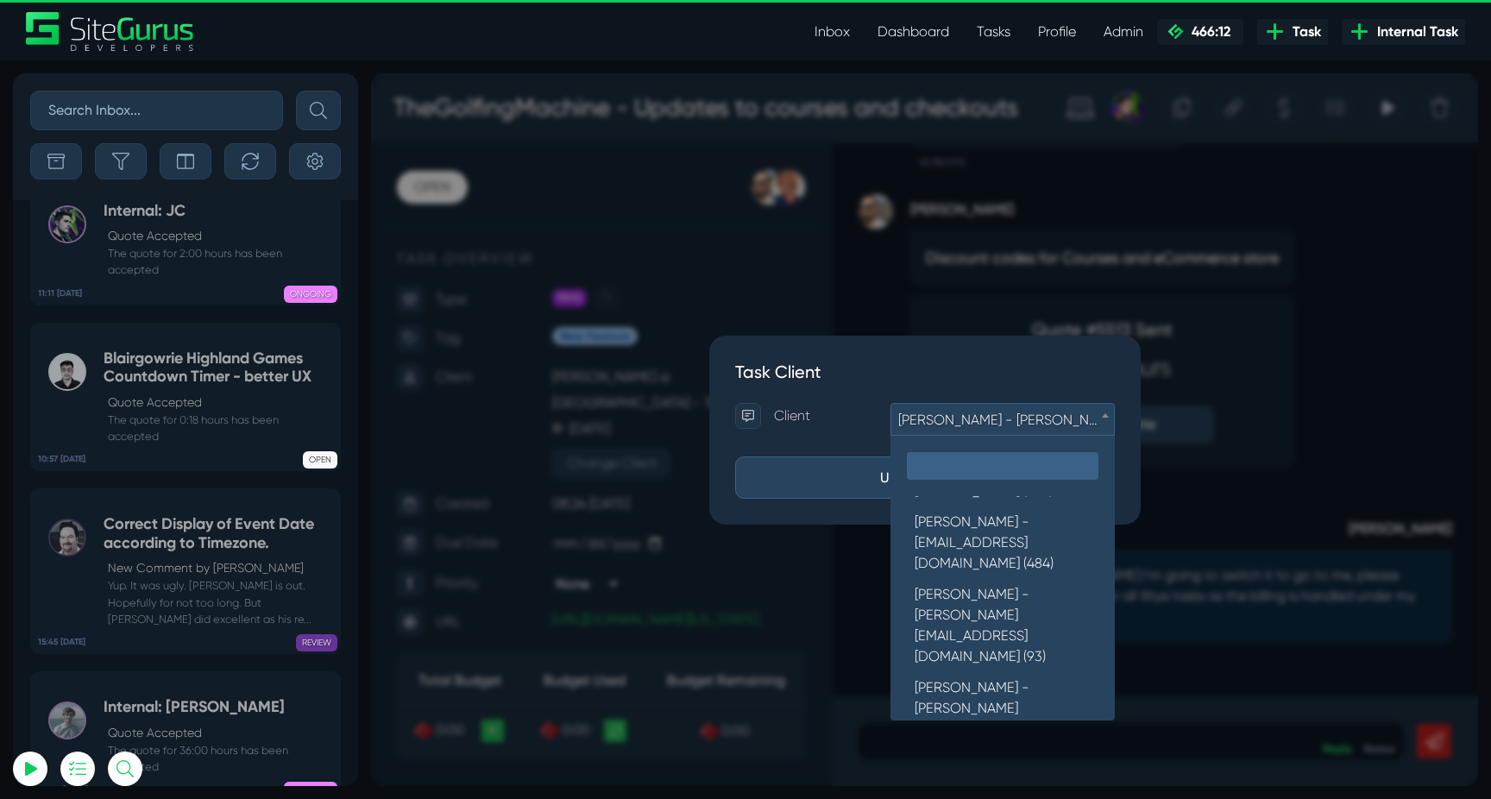
click at [1010, 465] on input "search" at bounding box center [1003, 466] width 192 height 28
type input "luke@"
select select "368"
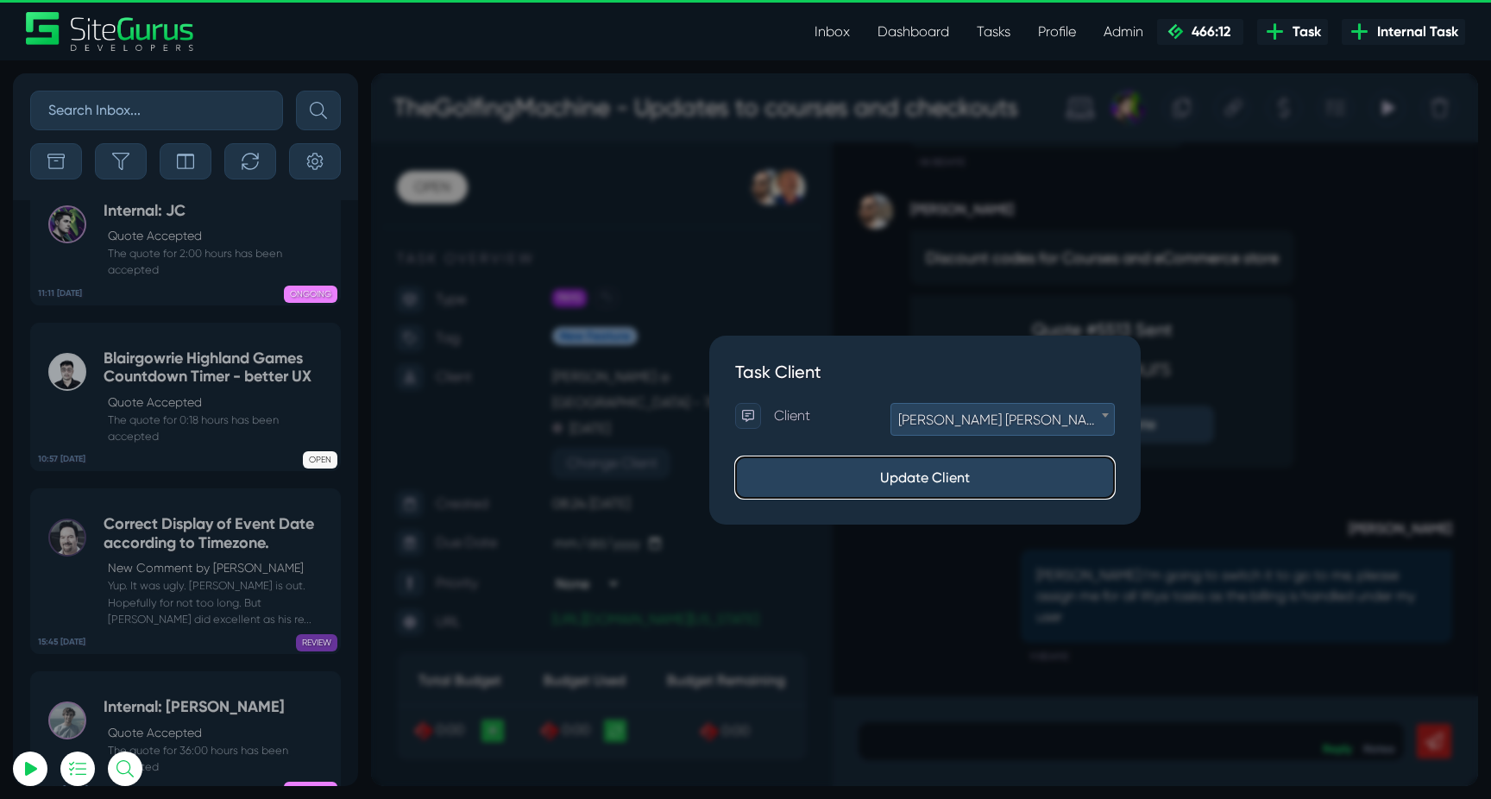
click at [937, 485] on button "Update Client" at bounding box center [925, 477] width 380 height 42
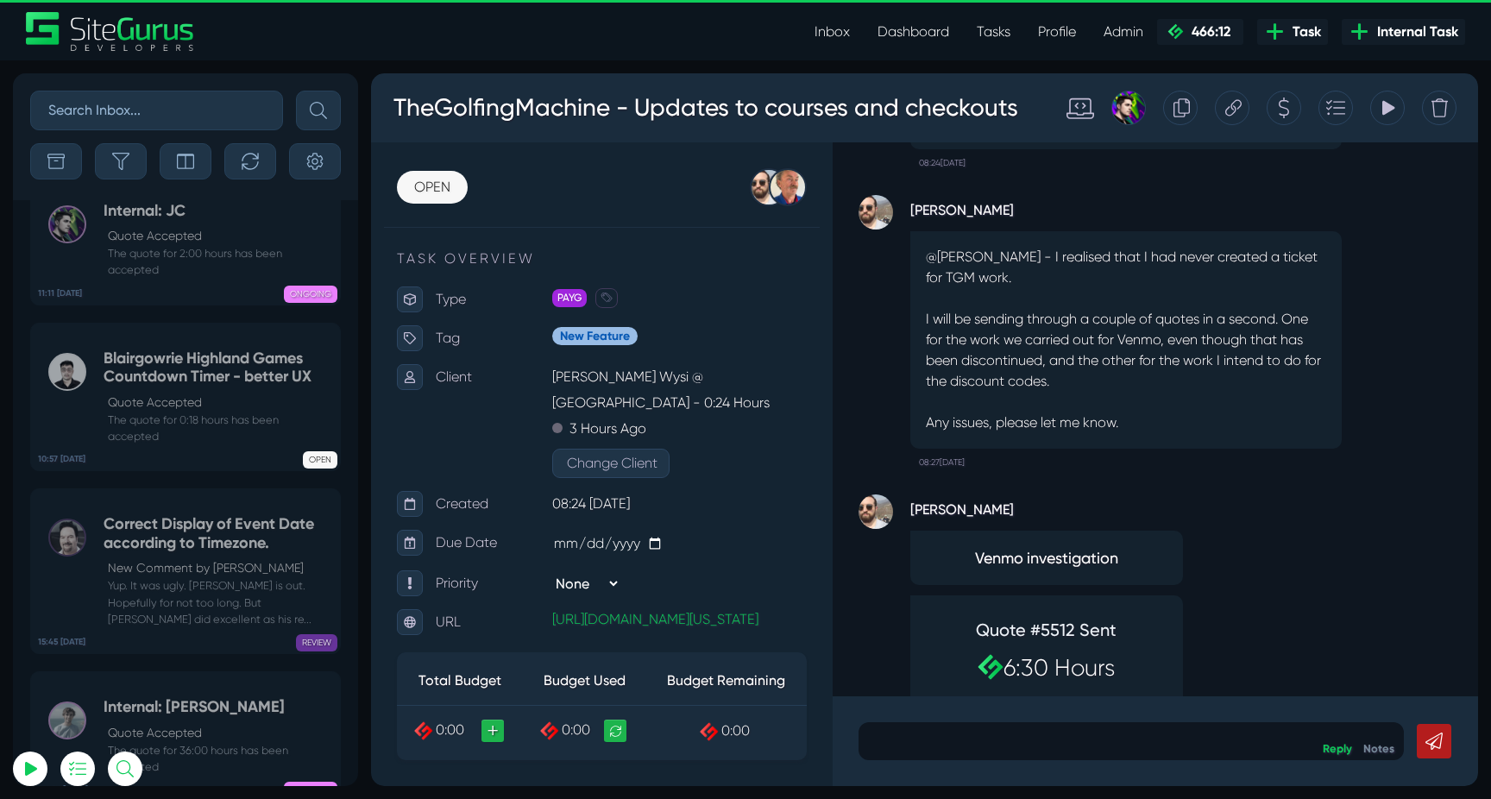
scroll to position [-667, 0]
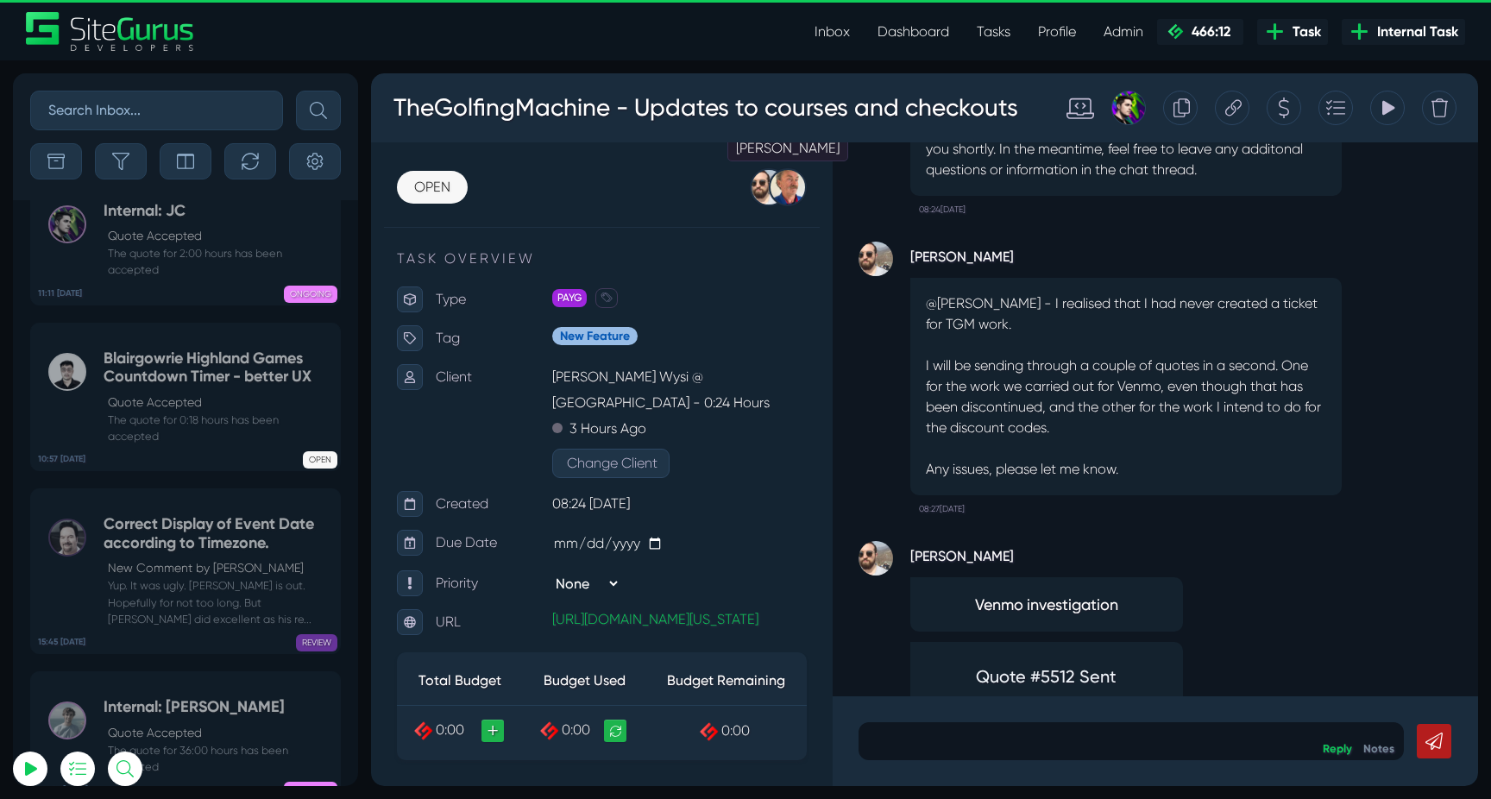
click at [791, 200] on div at bounding box center [788, 187] width 38 height 38
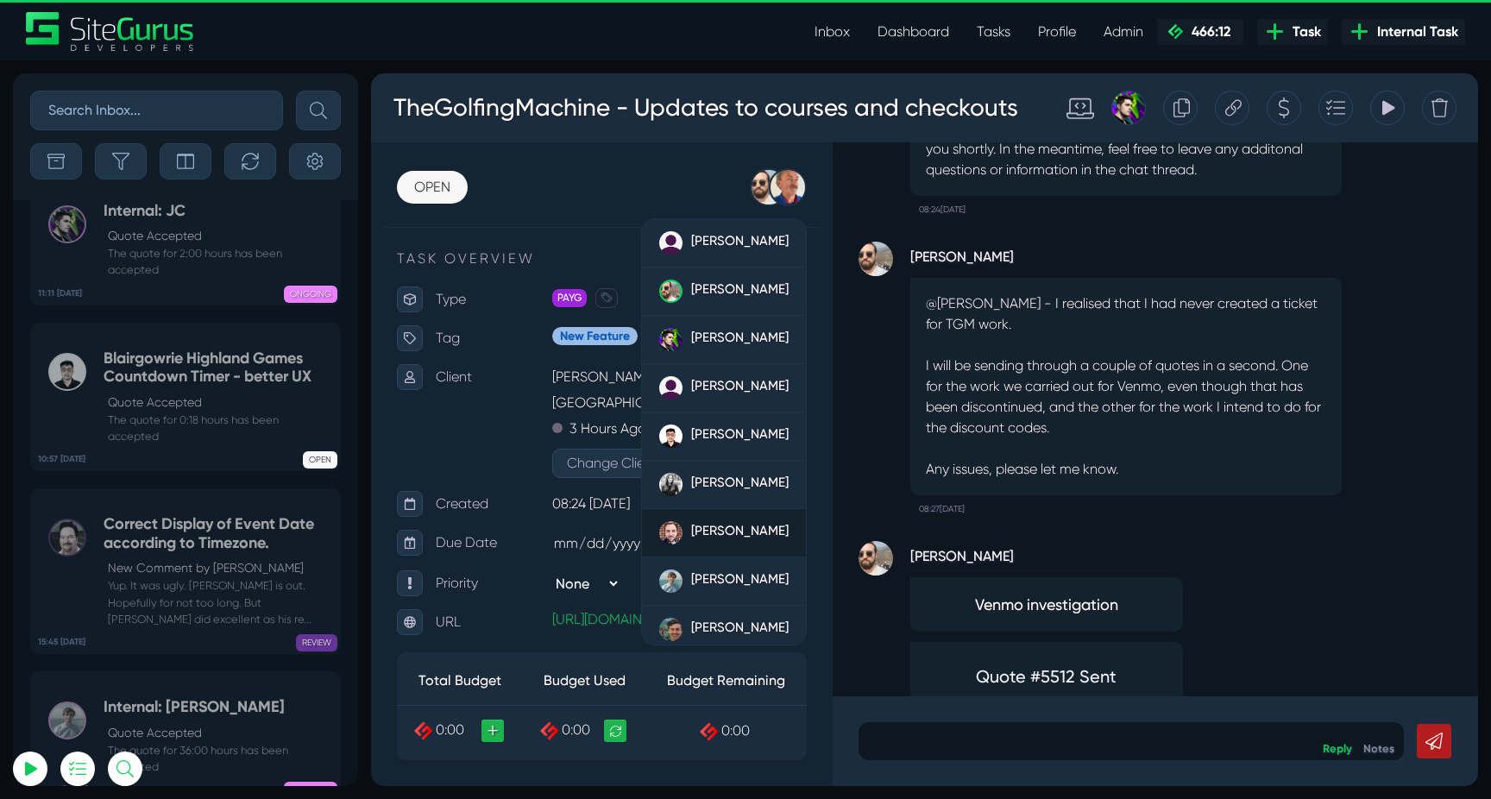
click at [717, 514] on link "[PERSON_NAME]" at bounding box center [724, 533] width 164 height 48
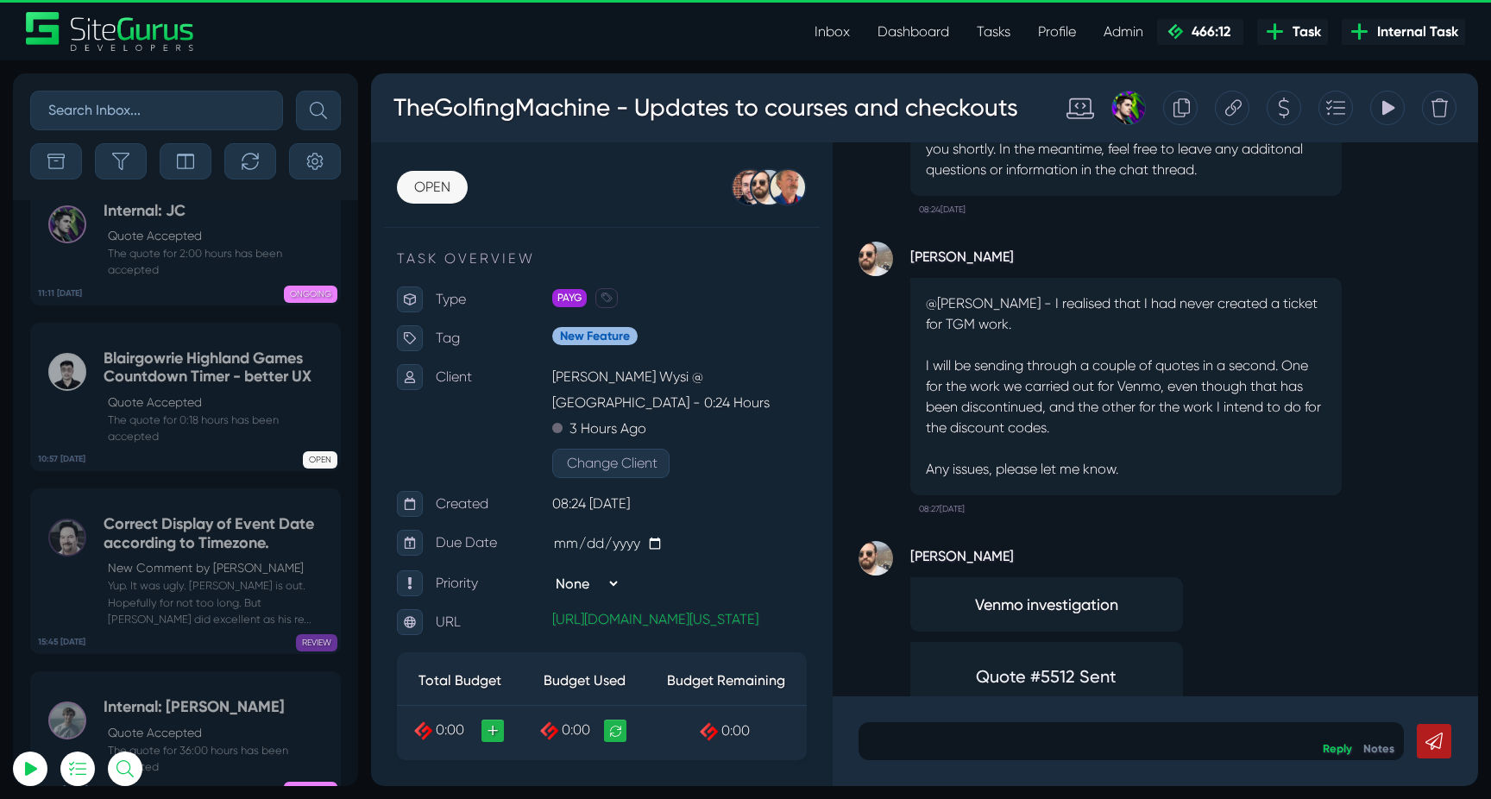
click at [1256, 601] on div "Gary Purbrick Venmo investigation Quote #5512 Sent 6:30 Hours Withdraw Quote 08…" at bounding box center [1155, 682] width 594 height 319
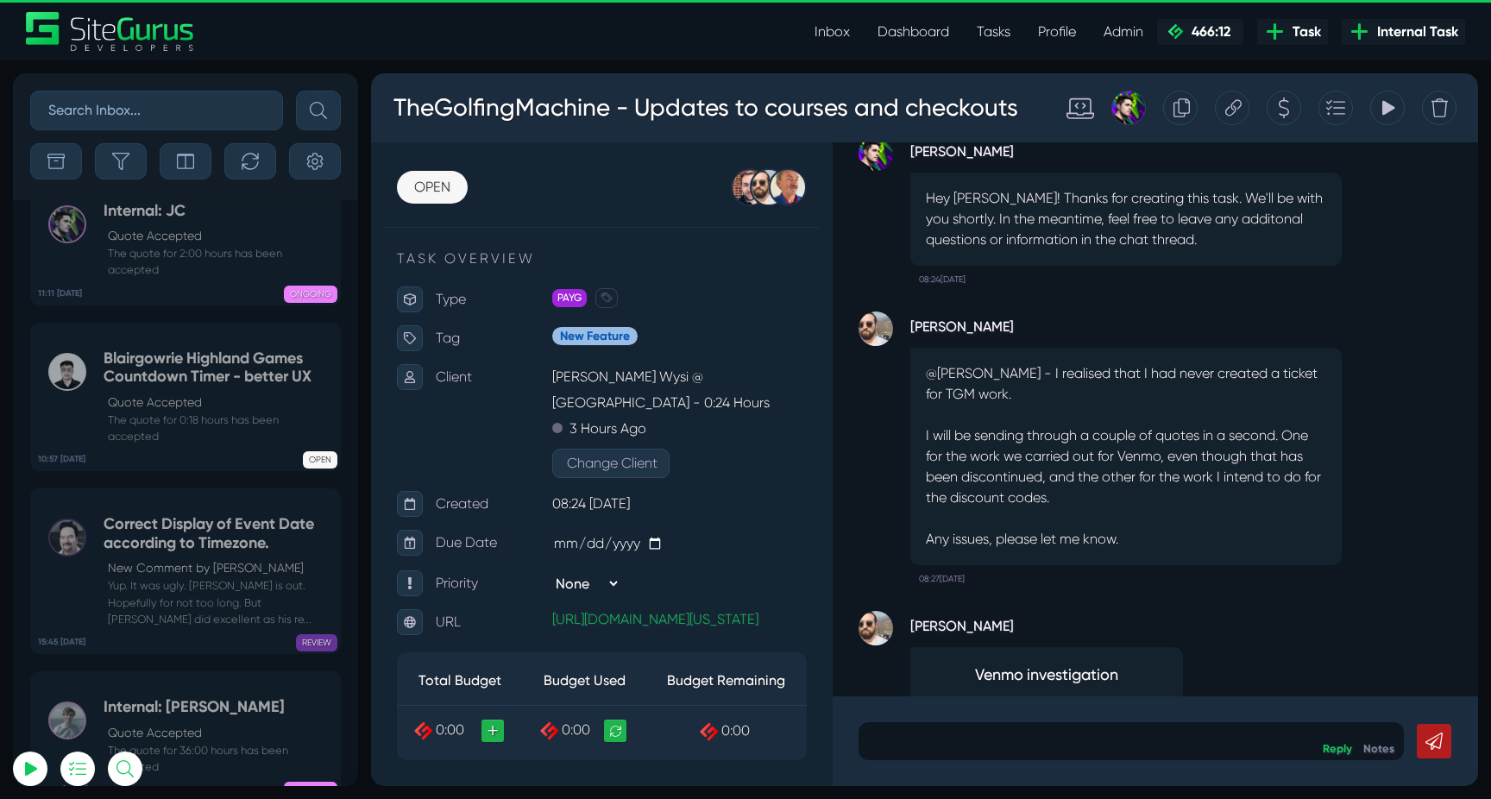
scroll to position [-734, 0]
click at [793, 206] on div "OPEN OPEN PLANNED IN PROGRESS QC REVIEW ONGOING ON HOLD CLOSED Luke Wakefield G…" at bounding box center [602, 464] width 462 height 644
click at [790, 200] on div at bounding box center [788, 187] width 38 height 38
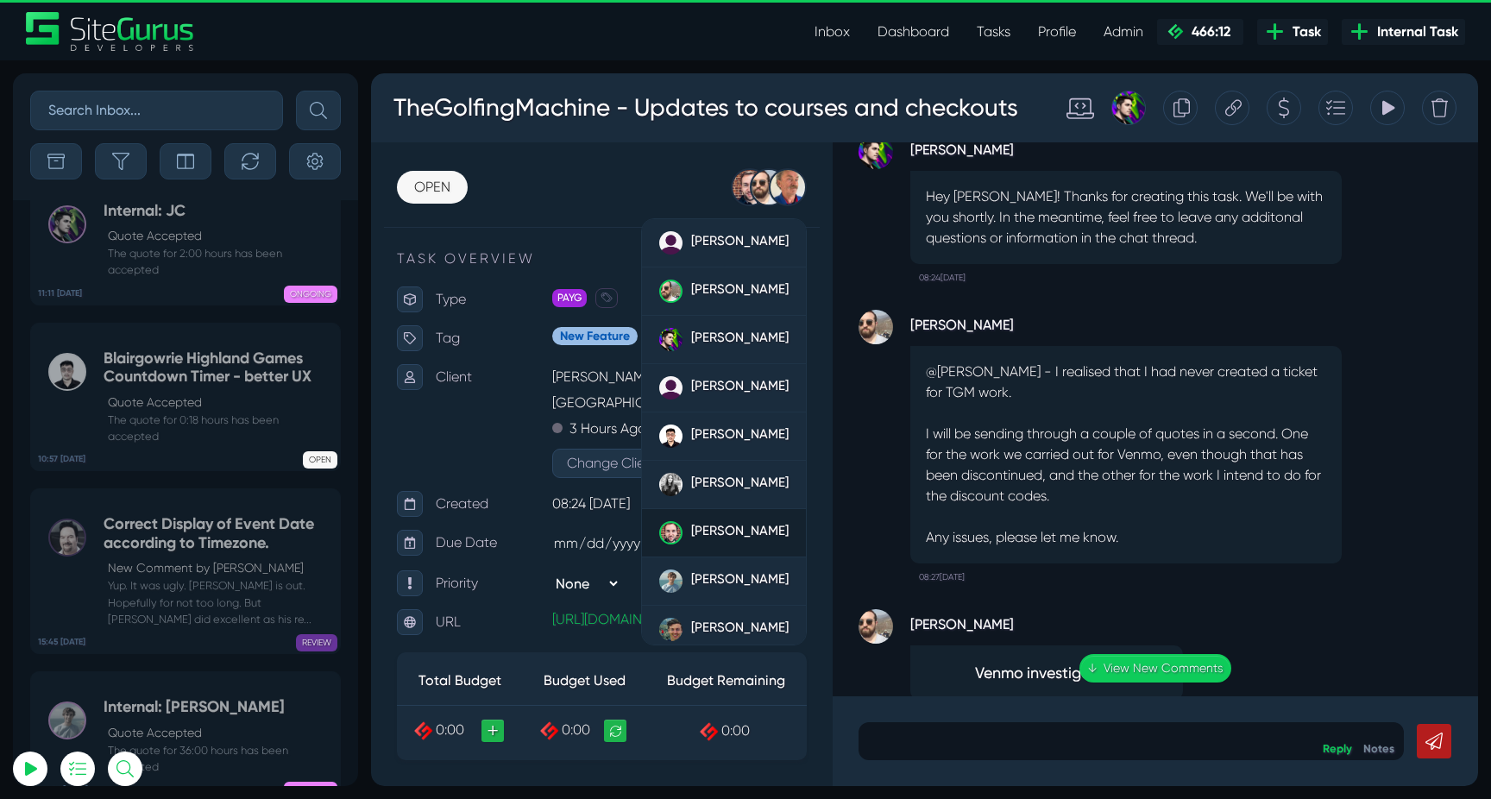
click at [734, 530] on span "[PERSON_NAME]" at bounding box center [739, 531] width 97 height 16
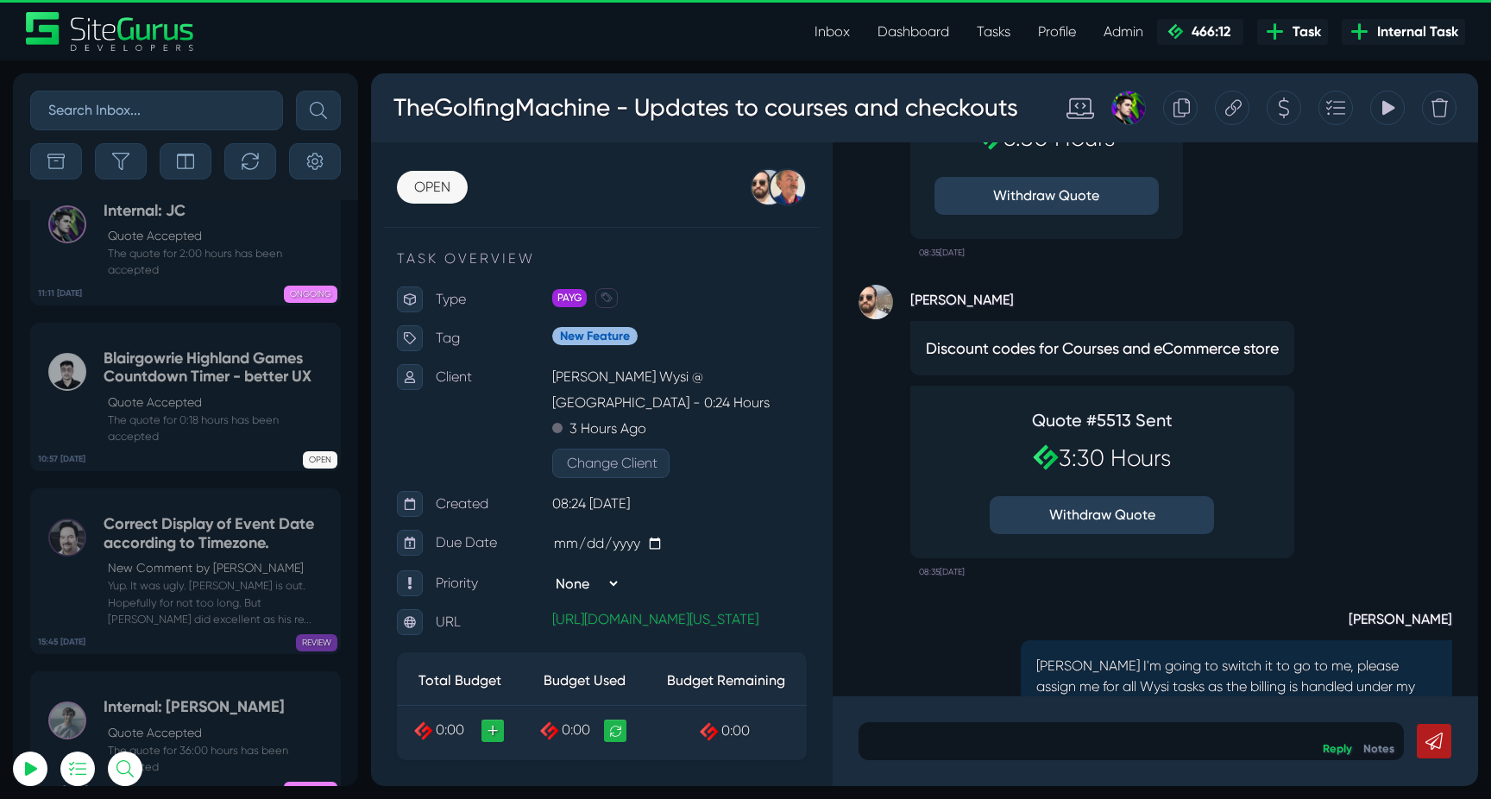
scroll to position [0, 0]
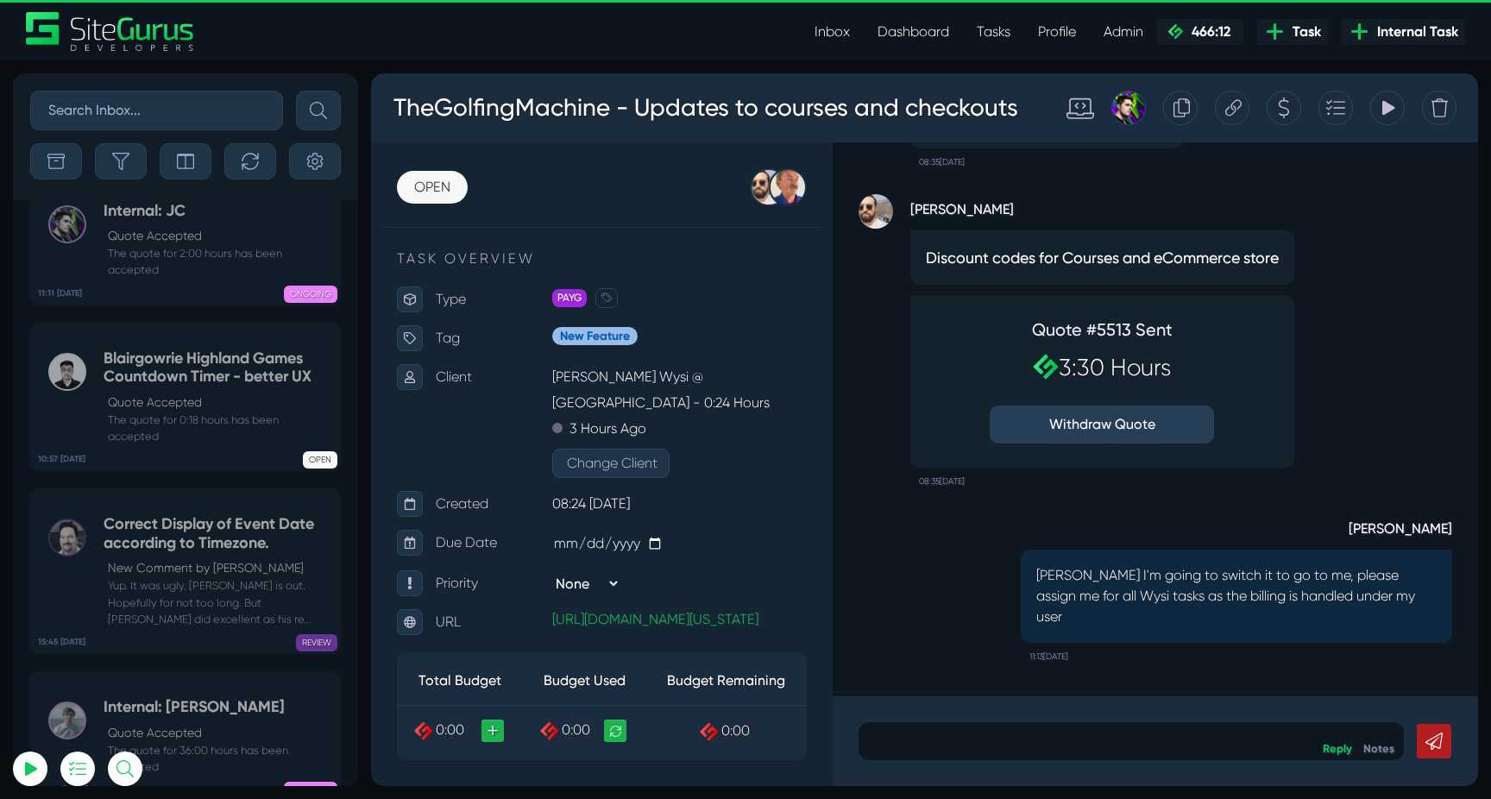
click at [1233, 108] on icon at bounding box center [1233, 107] width 16 height 33
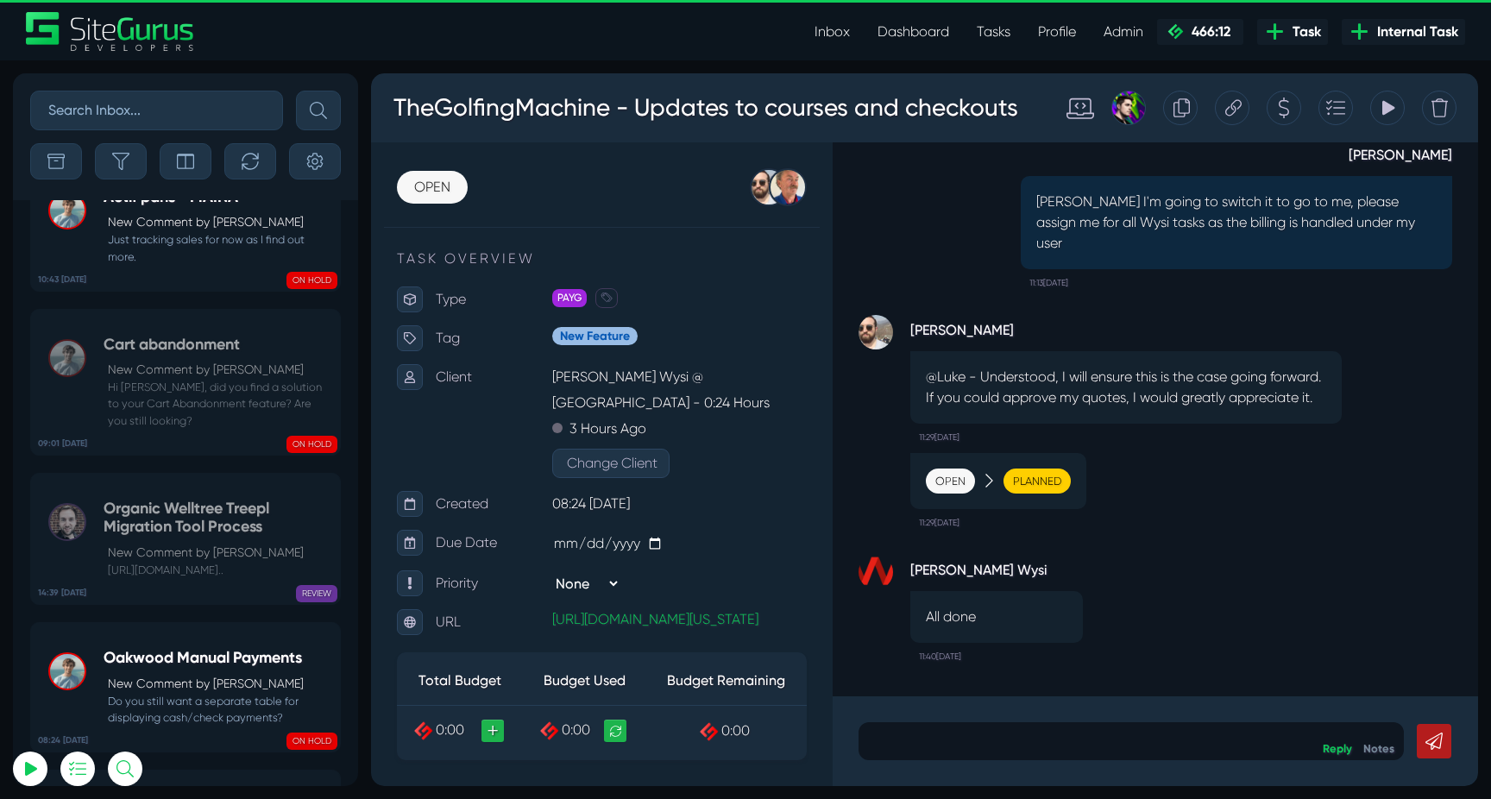
scroll to position [-40074, 0]
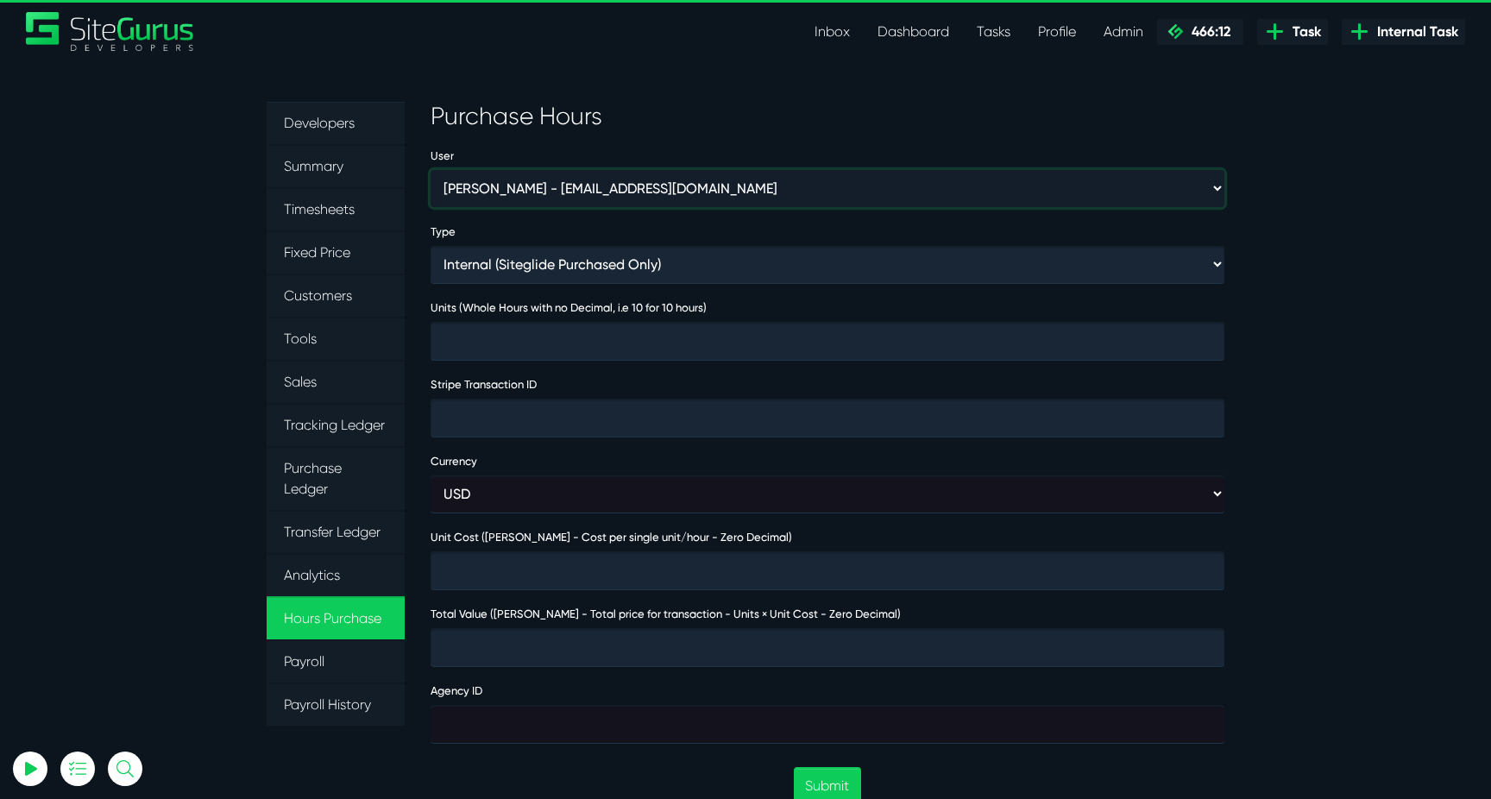
click at [823, 194] on select "[PERSON_NAME] - [EMAIL_ADDRESS][DOMAIN_NAME] [PERSON_NAME] - [EMAIL_ADDRESS][DO…" at bounding box center [827, 188] width 794 height 37
select select "368"
click at [430, 170] on select "[PERSON_NAME] - [EMAIL_ADDRESS][DOMAIN_NAME] [PERSON_NAME] - [EMAIL_ADDRESS][DO…" at bounding box center [827, 188] width 794 height 37
type input "1"
type input "4000"
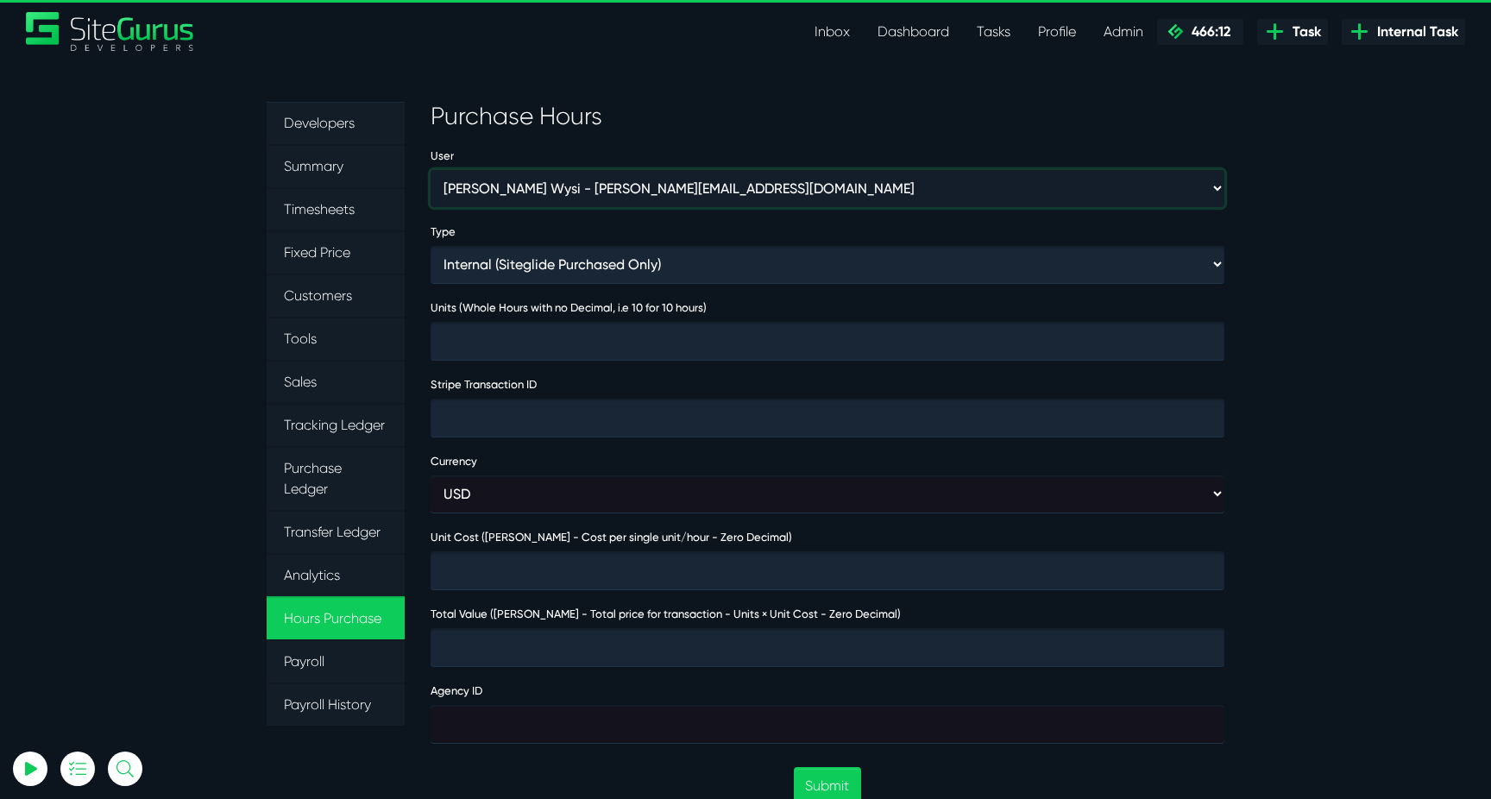
type input "4000"
type input "474032"
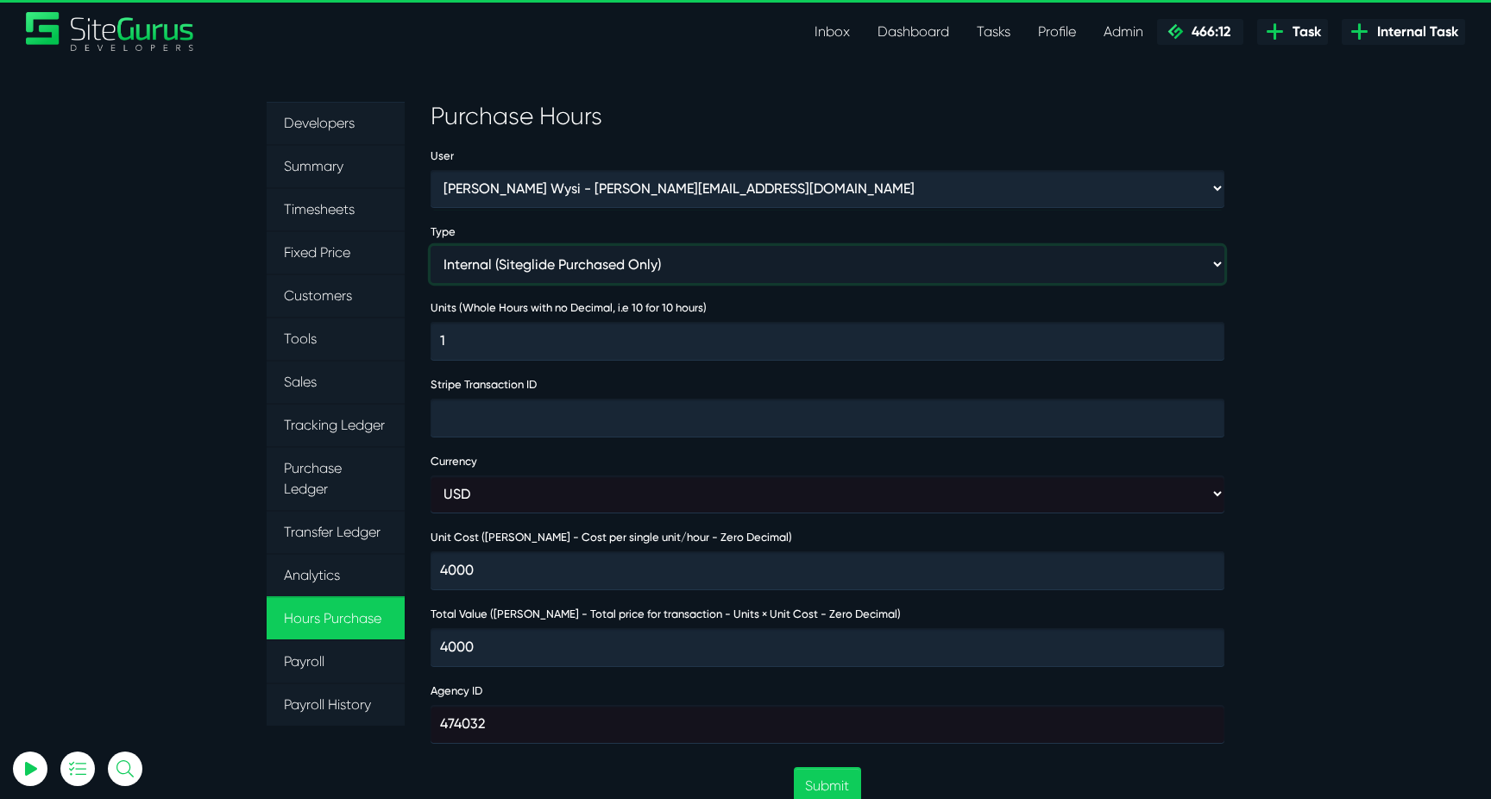
click at [678, 261] on select "Internal (Siteglide Purchased Only) Paid in Full (Ad-Hoc) Subscription (Subscri…" at bounding box center [827, 264] width 794 height 37
select select "INVOICE"
click at [430, 246] on select "Internal (Siteglide Purchased Only) Paid in Full (Ad-Hoc) Subscription (Subscri…" at bounding box center [827, 264] width 794 height 37
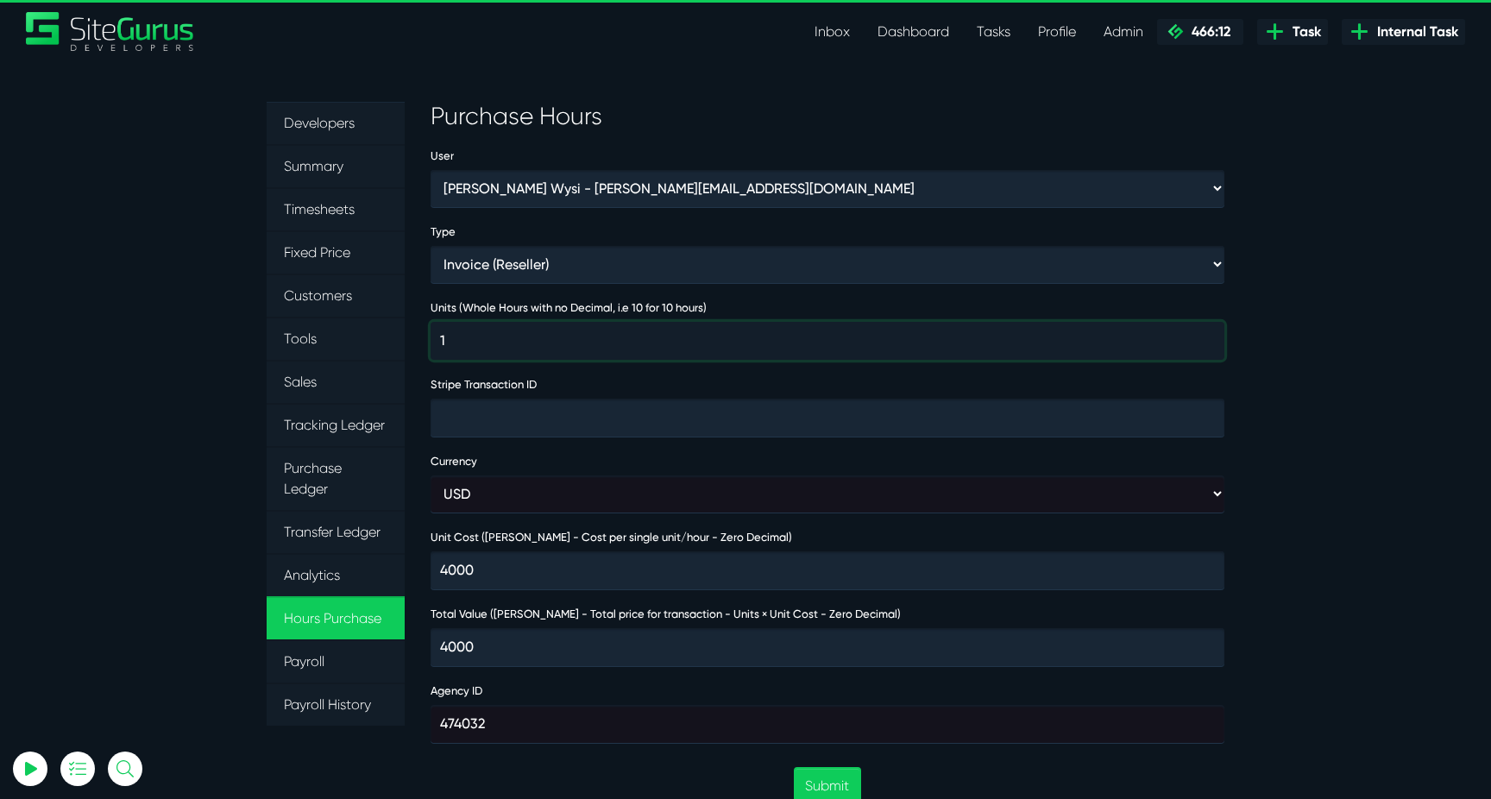
click at [589, 326] on input "1" at bounding box center [827, 341] width 794 height 38
click at [597, 333] on input "1" at bounding box center [827, 341] width 794 height 38
type input "10"
type input "40000"
type input "10"
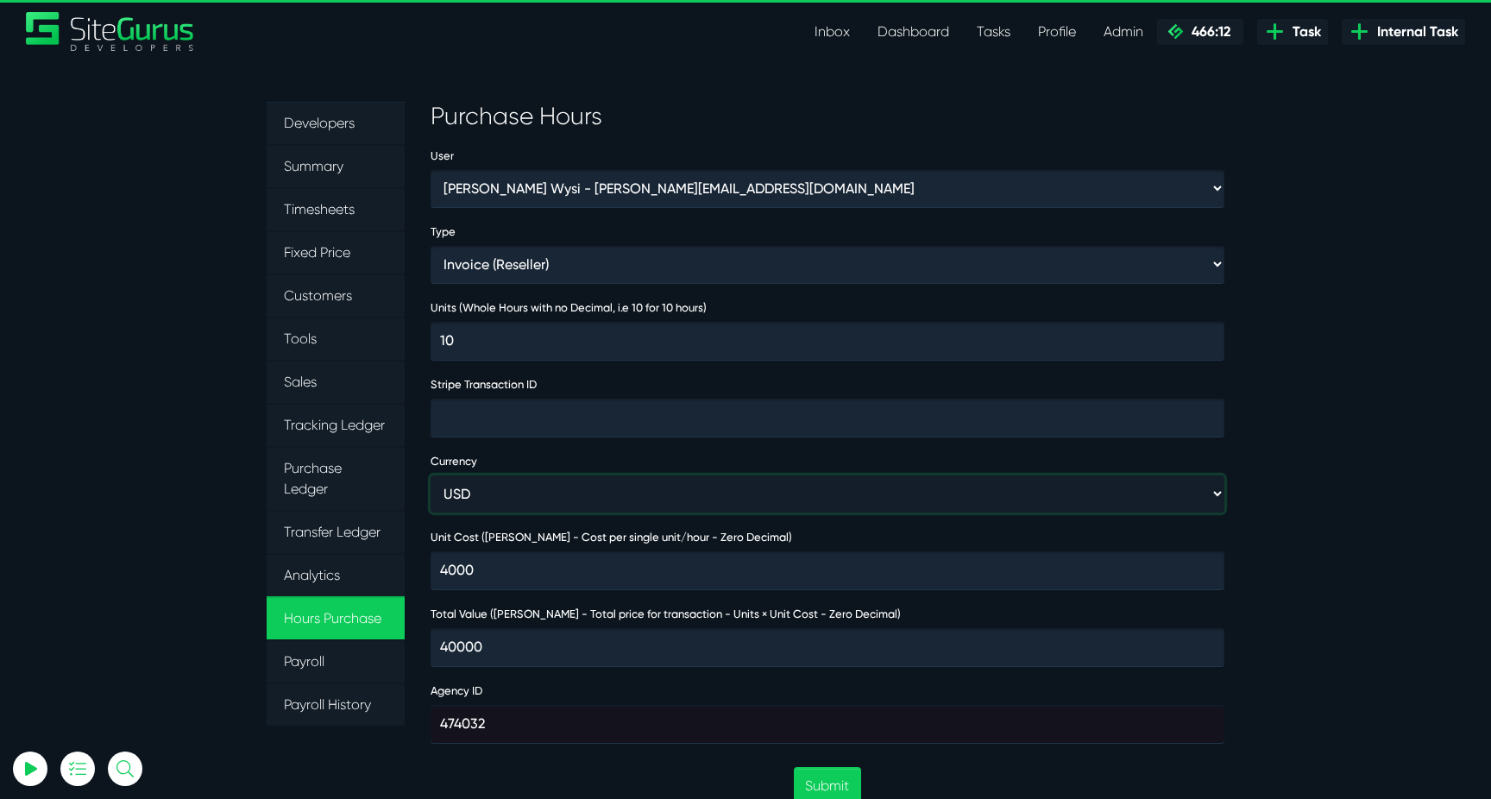
click at [554, 499] on select "USD GBP AUD" at bounding box center [827, 493] width 794 height 37
select select "gbp"
click at [430, 475] on select "USD GBP AUD" at bounding box center [827, 493] width 794 height 37
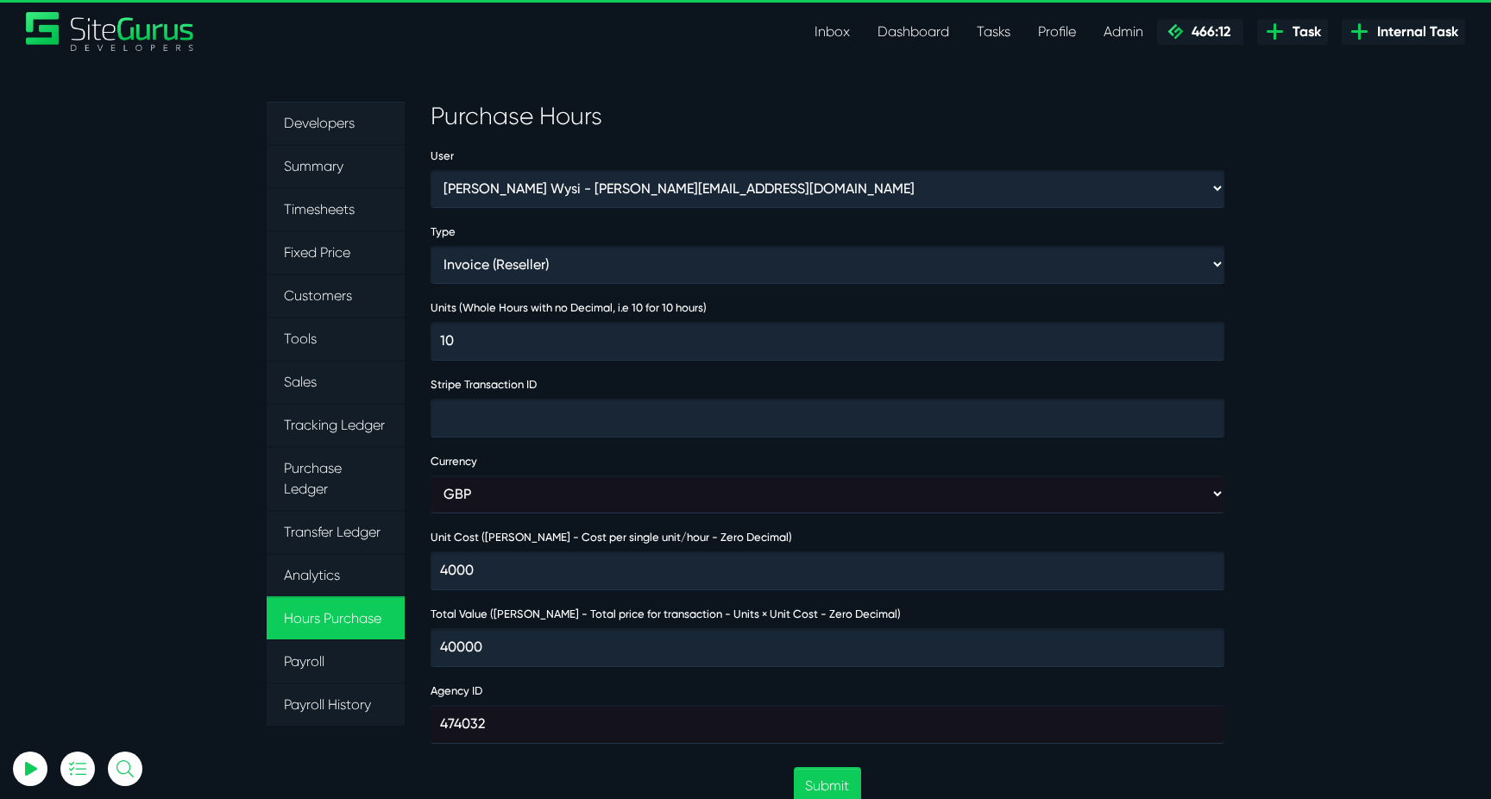
click at [1330, 527] on section "Developers Summary Timesheets Fixed Price Customers Tools Sales Tracking Ledger…" at bounding box center [745, 757] width 1491 height 1394
click at [840, 771] on button "Submit" at bounding box center [827, 785] width 66 height 37
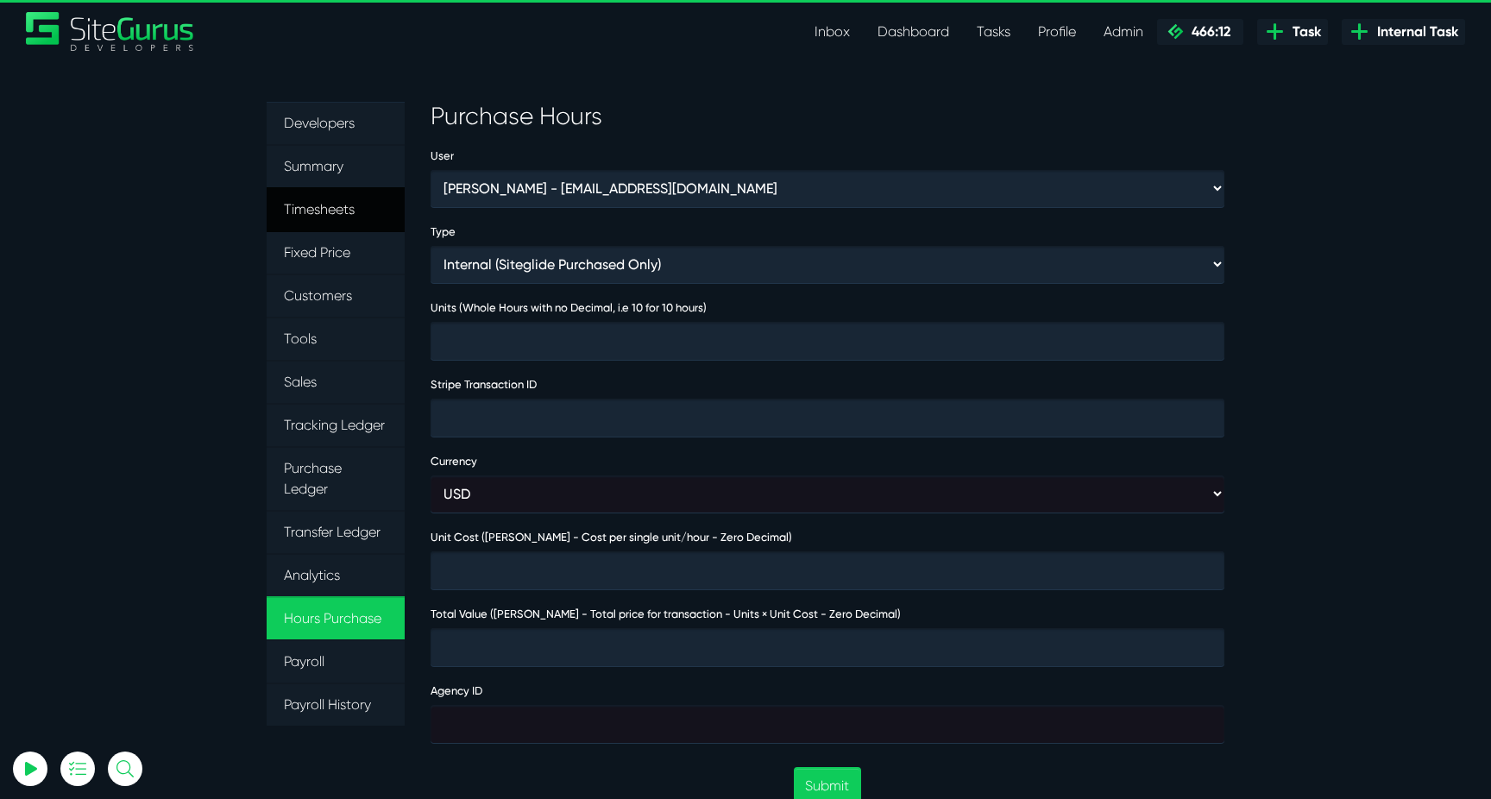
click at [316, 215] on link "Timesheets" at bounding box center [336, 209] width 138 height 45
